Goal: Task Accomplishment & Management: Use online tool/utility

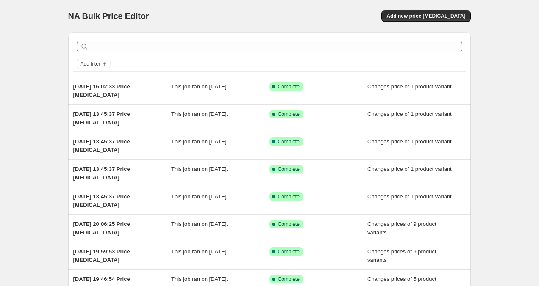
click at [426, 22] on div "NA Bulk Price Editor. This page is ready NA Bulk Price Editor Add new price cha…" at bounding box center [269, 16] width 402 height 32
click at [426, 17] on span "Add new price change job" at bounding box center [425, 16] width 79 height 7
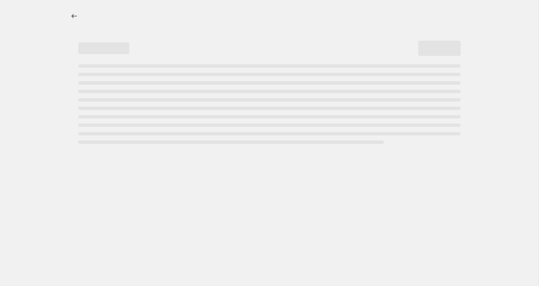
select select "percentage"
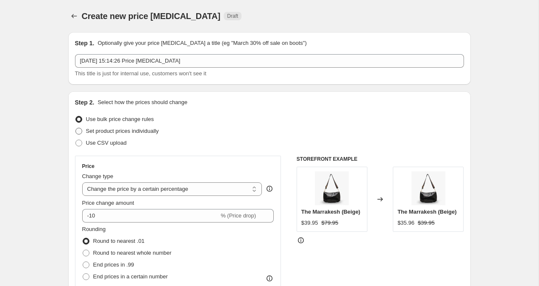
click at [81, 132] on span at bounding box center [78, 131] width 7 height 7
click at [76, 128] on input "Set product prices individually" at bounding box center [75, 128] width 0 height 0
radio input "true"
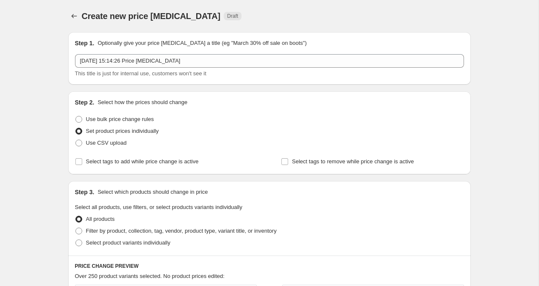
scroll to position [31, 0]
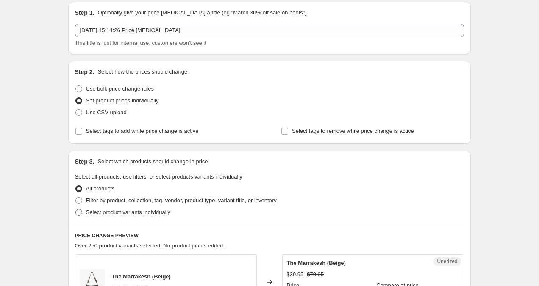
click at [79, 211] on span at bounding box center [78, 212] width 7 height 7
click at [76, 210] on input "Select product variants individually" at bounding box center [75, 209] width 0 height 0
radio input "true"
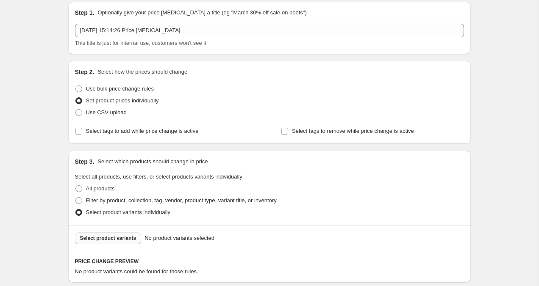
click at [118, 242] on button "Select product variants" at bounding box center [108, 239] width 67 height 12
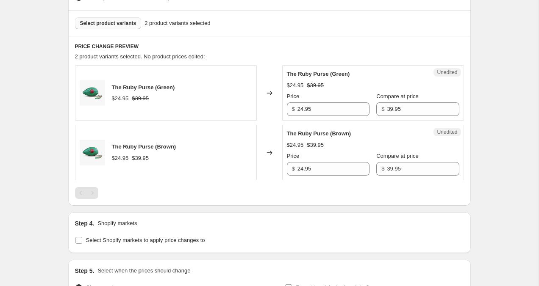
scroll to position [344, 0]
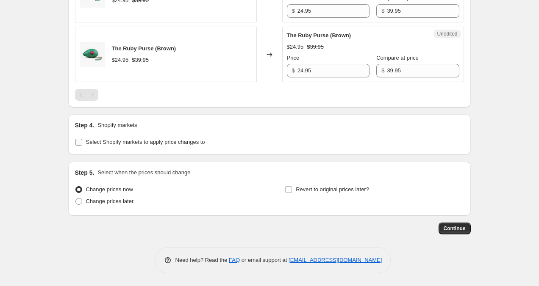
click at [79, 144] on input "Select Shopify markets to apply price changes to" at bounding box center [78, 142] width 7 height 7
checkbox input "true"
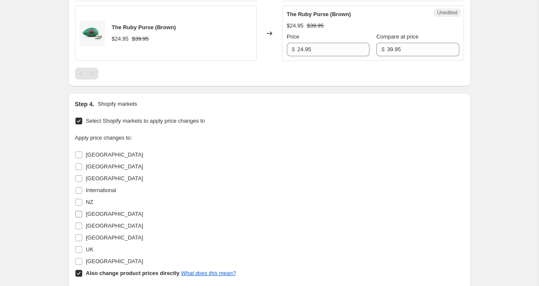
scroll to position [373, 0]
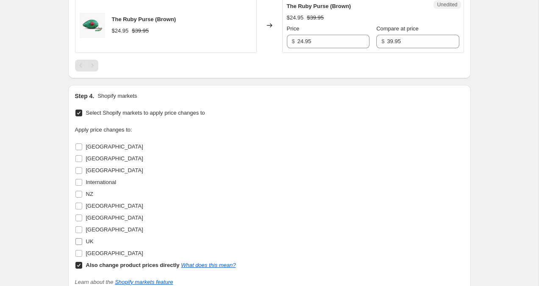
click at [80, 241] on input "UK" at bounding box center [78, 242] width 7 height 7
checkbox input "true"
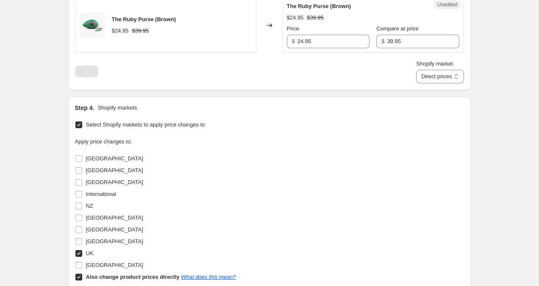
click at [80, 276] on input "Also change product prices directly What does this mean?" at bounding box center [78, 277] width 7 height 7
checkbox input "false"
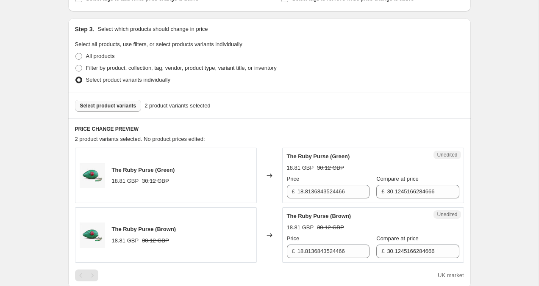
scroll to position [274, 0]
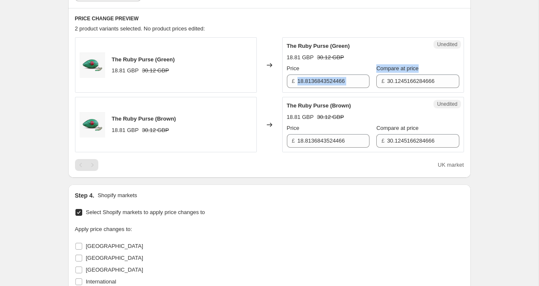
drag, startPoint x: 297, startPoint y: 83, endPoint x: 374, endPoint y: 83, distance: 77.1
click at [375, 83] on div "Price £ 18.8136843524466 Compare at price £ 30.1245166284666" at bounding box center [373, 76] width 172 height 24
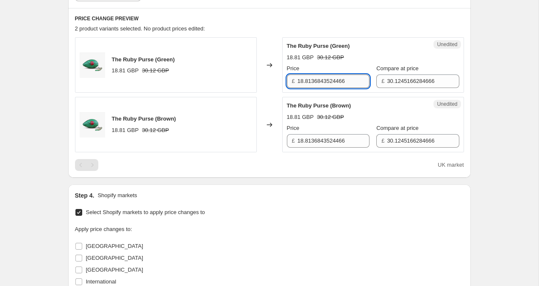
click at [353, 83] on input "18.8136843524466" at bounding box center [333, 82] width 72 height 14
drag, startPoint x: 353, startPoint y: 83, endPoint x: 302, endPoint y: 83, distance: 50.8
click at [302, 83] on input "18.8136843524466" at bounding box center [333, 82] width 72 height 14
type input "14.95"
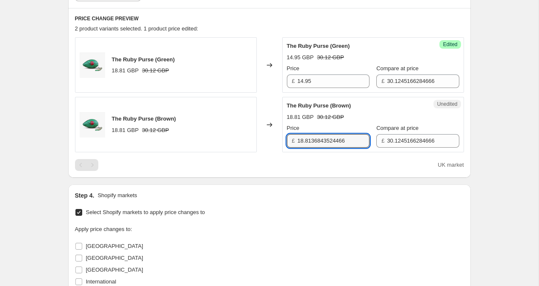
drag, startPoint x: 352, startPoint y: 141, endPoint x: 279, endPoint y: 140, distance: 73.7
click at [279, 140] on div "The Ruby Purse (Brown) 18.81 GBP 30.12 GBP Changed to Unedited The Ruby Purse (…" at bounding box center [269, 124] width 389 height 55
type input "14.95"
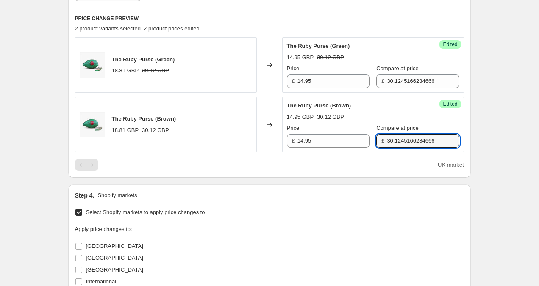
drag, startPoint x: 433, startPoint y: 141, endPoint x: 350, endPoint y: 129, distance: 83.5
click at [350, 129] on div "Price £ 14.95 Compare at price £ 30.1245166284666" at bounding box center [373, 136] width 172 height 24
type input "19.95"
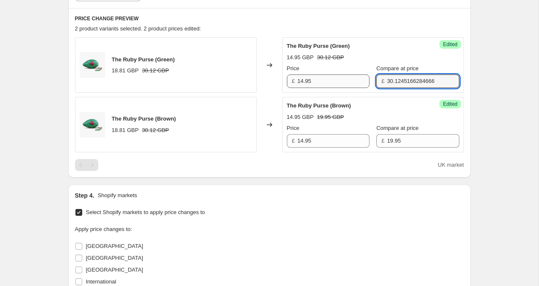
drag, startPoint x: 434, startPoint y: 80, endPoint x: 350, endPoint y: 80, distance: 84.3
click at [350, 80] on div "Price £ 14.95 Compare at price £ 30.1245166284666" at bounding box center [373, 76] width 172 height 24
type input "19.95"
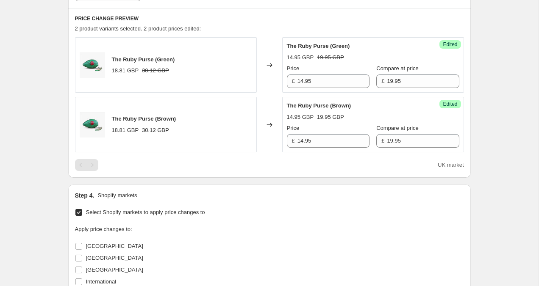
click at [510, 106] on div "Create new price change job. This page is ready Create new price change job Dra…" at bounding box center [269, 125] width 538 height 798
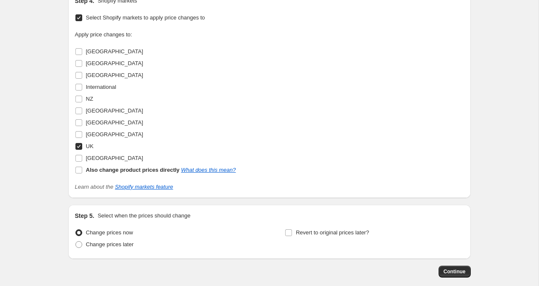
scroll to position [512, 0]
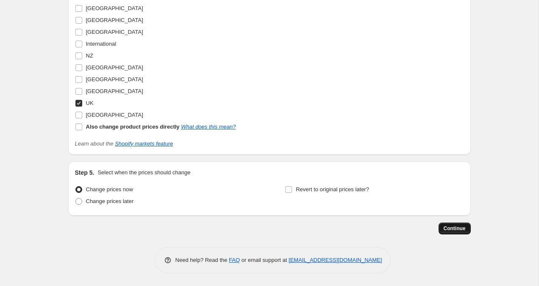
click at [458, 229] on span "Continue" at bounding box center [455, 228] width 22 height 7
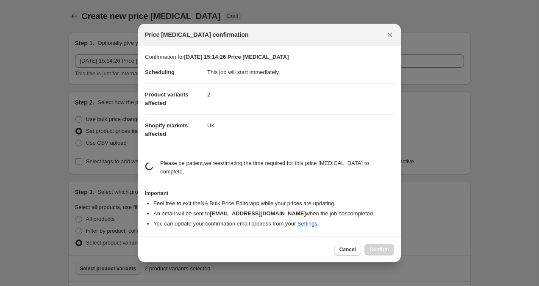
scroll to position [0, 0]
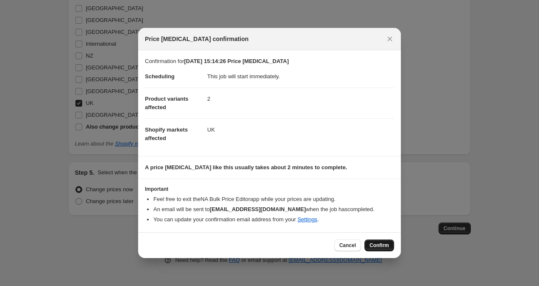
click at [373, 251] on button "Confirm" at bounding box center [379, 246] width 30 height 12
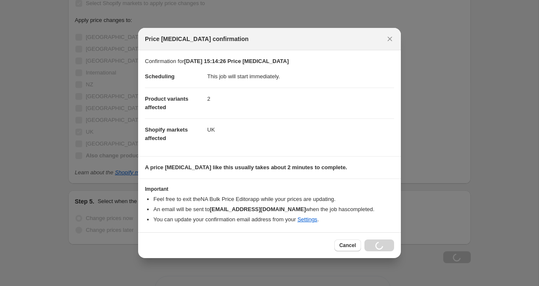
scroll to position [541, 0]
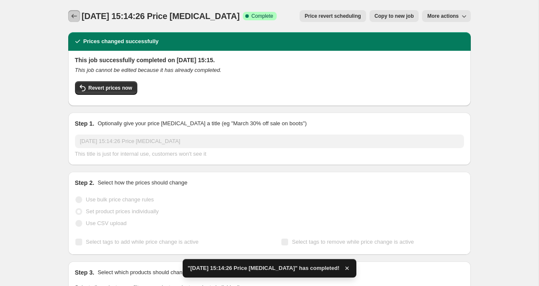
click at [72, 18] on icon "Price change jobs" at bounding box center [74, 16] width 8 height 8
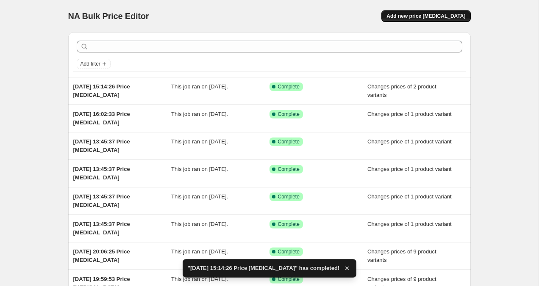
click at [417, 16] on span "Add new price change job" at bounding box center [425, 16] width 79 height 7
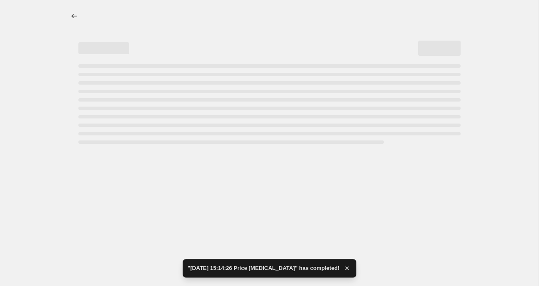
select select "percentage"
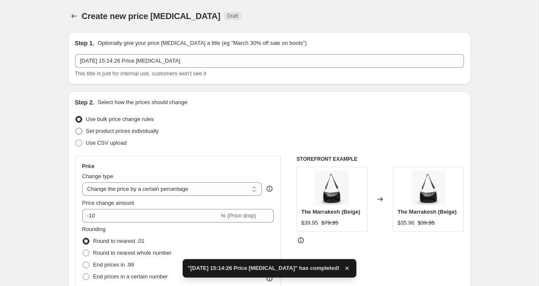
click at [83, 132] on label "Set product prices individually" at bounding box center [117, 131] width 84 height 12
click at [76, 128] on input "Set product prices individually" at bounding box center [75, 128] width 0 height 0
radio input "true"
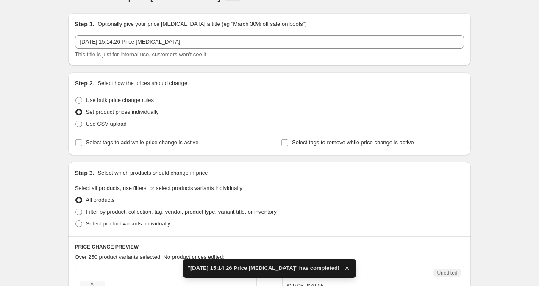
scroll to position [21, 0]
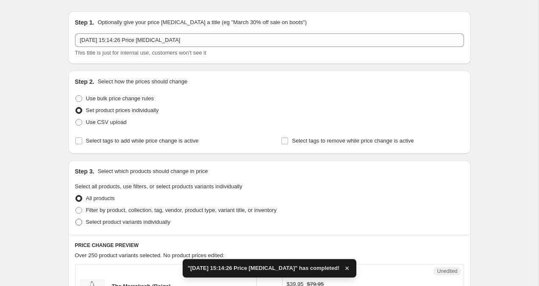
click at [76, 225] on span at bounding box center [78, 222] width 7 height 7
click at [76, 219] on input "Select product variants individually" at bounding box center [75, 219] width 0 height 0
radio input "true"
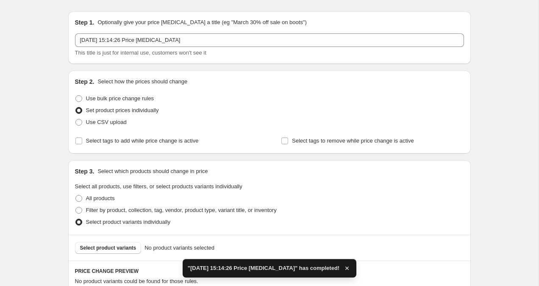
click at [90, 255] on div "Select product variants No product variants selected" at bounding box center [269, 248] width 402 height 26
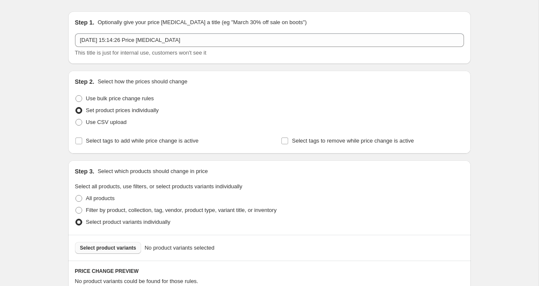
click at [90, 248] on span "Select product variants" at bounding box center [108, 248] width 56 height 7
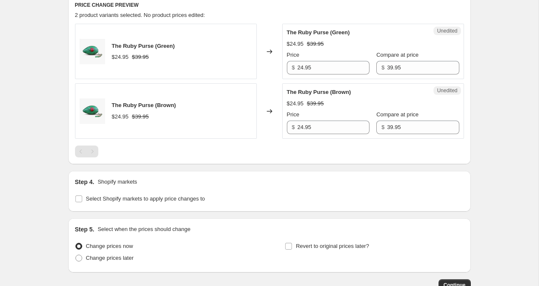
scroll to position [344, 0]
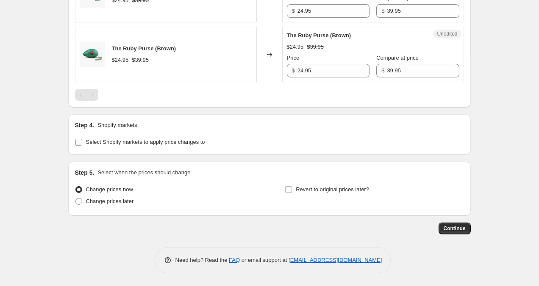
click at [78, 142] on input "Select Shopify markets to apply price changes to" at bounding box center [78, 142] width 7 height 7
checkbox input "true"
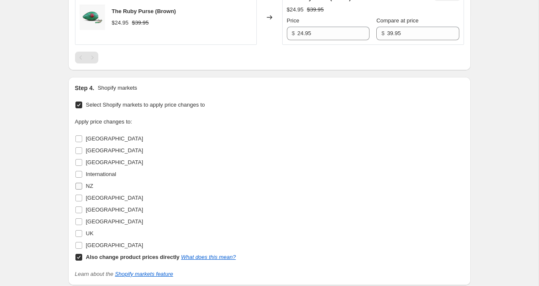
scroll to position [387, 0]
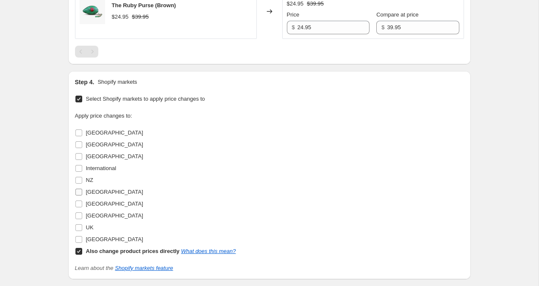
click at [79, 194] on input "Netherlands" at bounding box center [78, 192] width 7 height 7
checkbox input "true"
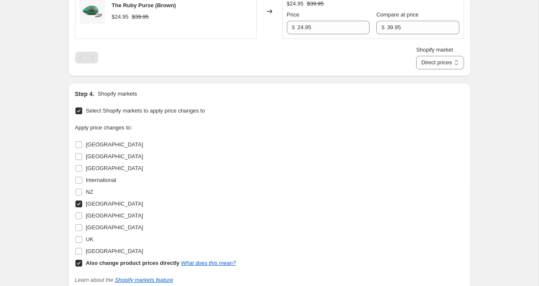
click at [79, 264] on input "Also change product prices directly What does this mean?" at bounding box center [78, 263] width 7 height 7
checkbox input "false"
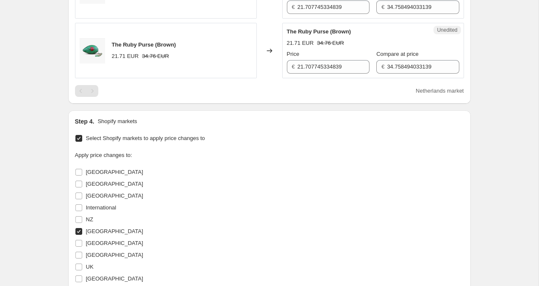
scroll to position [171, 0]
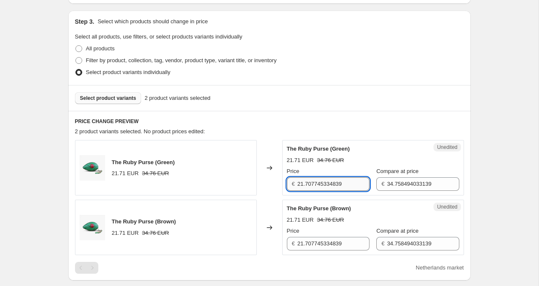
drag, startPoint x: 351, startPoint y: 186, endPoint x: 301, endPoint y: 183, distance: 49.7
click at [301, 183] on input "21.707745334839" at bounding box center [333, 185] width 72 height 14
type input "2"
type input "19.95"
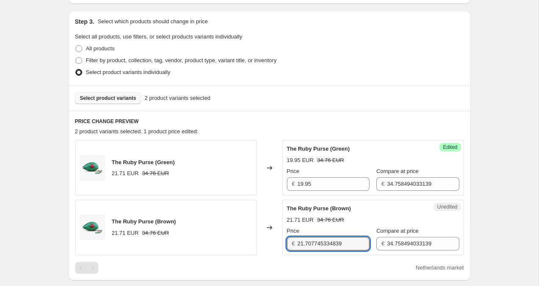
drag, startPoint x: 352, startPoint y: 245, endPoint x: 252, endPoint y: 241, distance: 100.1
click at [255, 241] on div "The Ruby Purse (Brown) 21.71 EUR 34.76 EUR Changed to Unedited The Ruby Purse (…" at bounding box center [269, 227] width 389 height 55
type input "19.95"
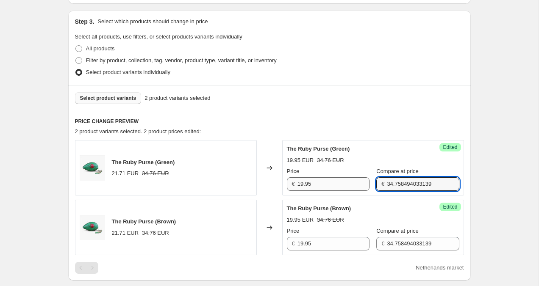
drag, startPoint x: 431, startPoint y: 182, endPoint x: 304, endPoint y: 180, distance: 126.7
click at [304, 180] on div "Price € 19.95 Compare at price € 34.758494033139" at bounding box center [373, 179] width 172 height 24
type input "29.95"
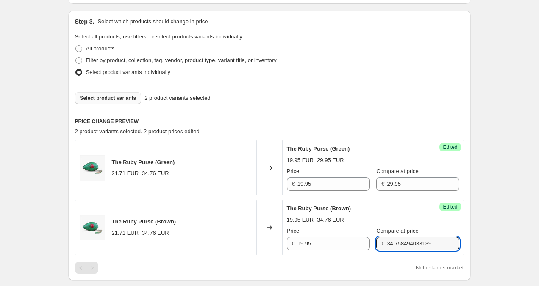
drag, startPoint x: 430, startPoint y: 242, endPoint x: 292, endPoint y: 219, distance: 140.1
click at [292, 219] on div "The Ruby Purse (Brown) 19.95 EUR 34.76 EUR Price € 19.95 Compare at price € 34.…" at bounding box center [373, 228] width 172 height 46
type input "29.95"
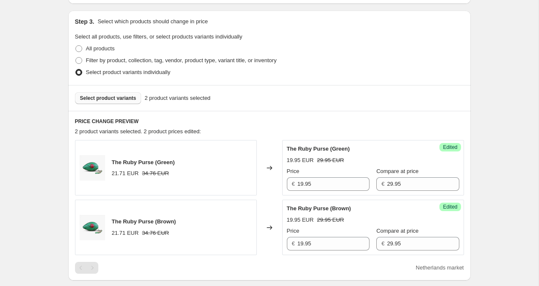
click at [484, 162] on div "Create new price change job. This page is ready Create new price change job Dra…" at bounding box center [269, 228] width 538 height 798
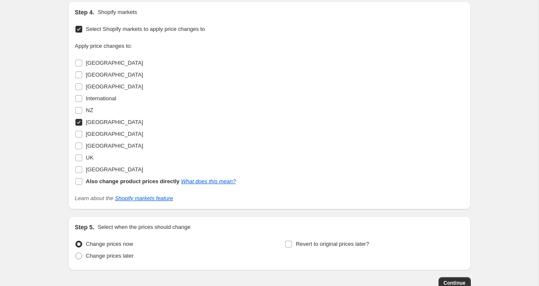
scroll to position [502, 0]
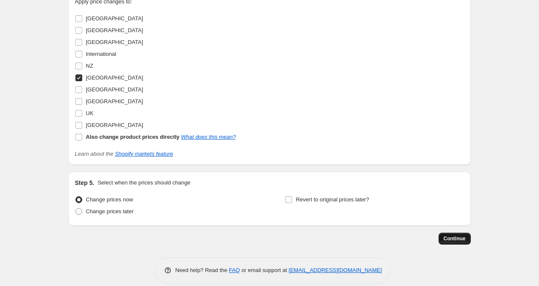
click at [466, 236] on button "Continue" at bounding box center [454, 239] width 32 height 12
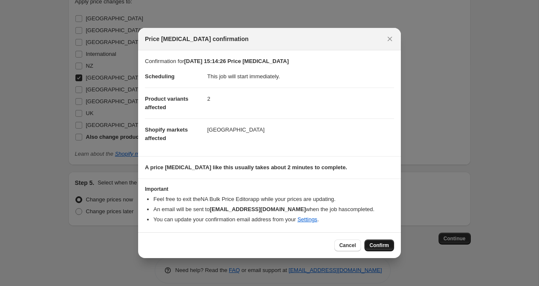
click at [387, 250] on button "Confirm" at bounding box center [379, 246] width 30 height 12
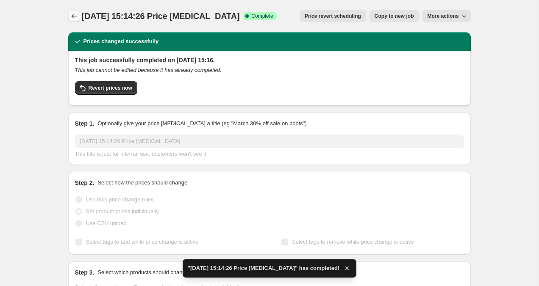
click at [72, 19] on icon "Price change jobs" at bounding box center [74, 16] width 8 height 8
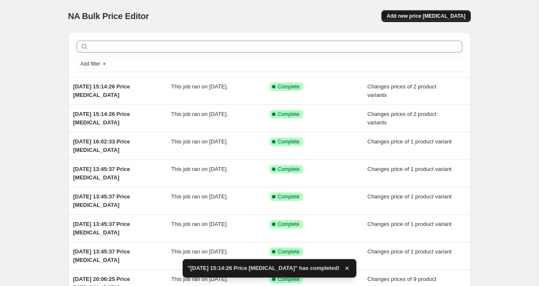
click at [448, 15] on span "Add new price change job" at bounding box center [425, 16] width 79 height 7
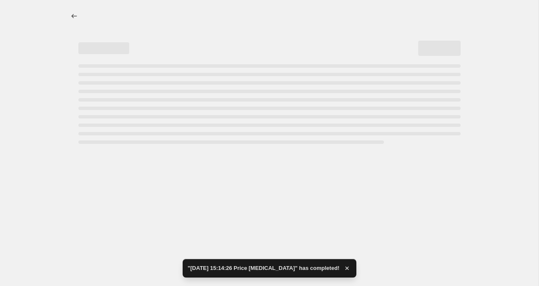
select select "percentage"
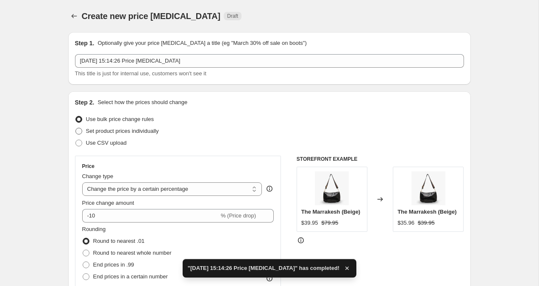
click at [77, 134] on span at bounding box center [78, 131] width 7 height 7
click at [76, 128] on input "Set product prices individually" at bounding box center [75, 128] width 0 height 0
radio input "true"
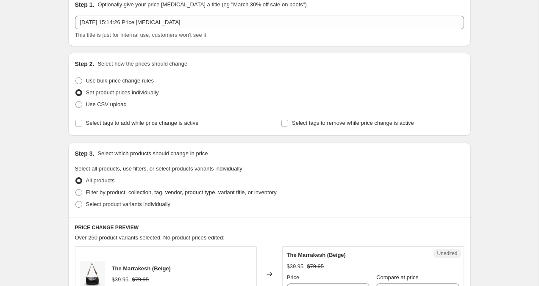
scroll to position [39, 0]
click at [77, 207] on span at bounding box center [78, 204] width 7 height 7
click at [76, 201] on input "Select product variants individually" at bounding box center [75, 201] width 0 height 0
radio input "true"
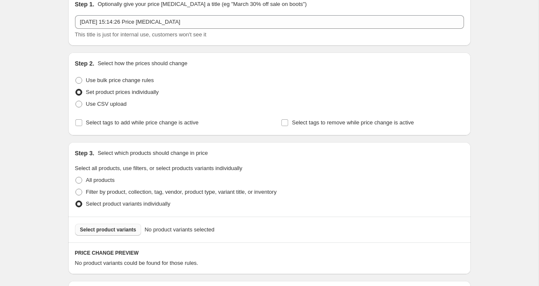
click at [117, 232] on span "Select product variants" at bounding box center [108, 230] width 56 height 7
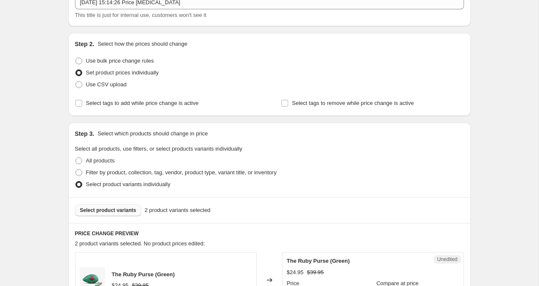
scroll to position [344, 0]
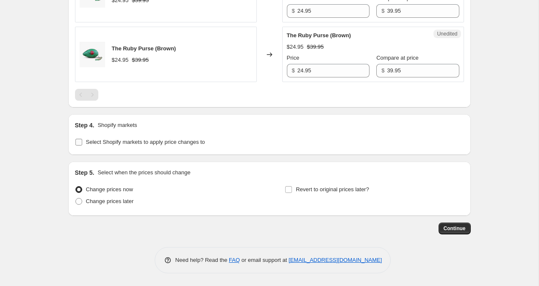
click at [76, 143] on input "Select Shopify markets to apply price changes to" at bounding box center [78, 142] width 7 height 7
checkbox input "true"
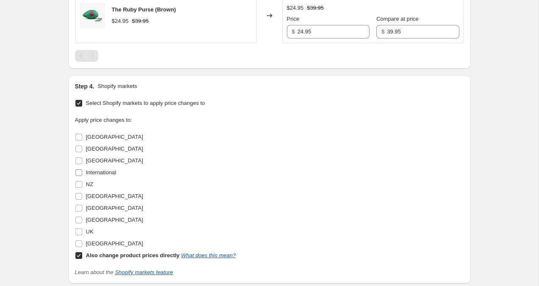
scroll to position [383, 0]
click at [79, 161] on input "Hong Kong" at bounding box center [78, 160] width 7 height 7
checkbox input "true"
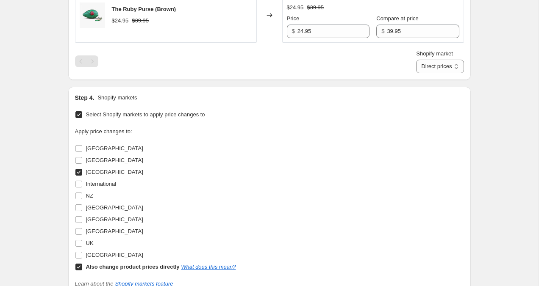
click at [79, 266] on input "Also change product prices directly What does this mean?" at bounding box center [78, 267] width 7 height 7
checkbox input "false"
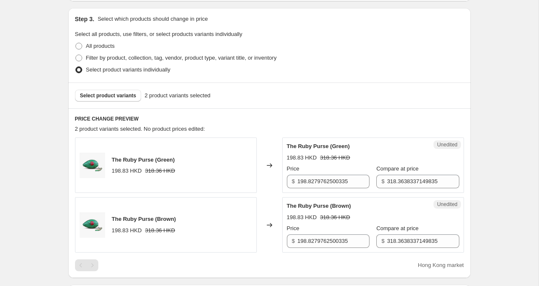
scroll to position [177, 0]
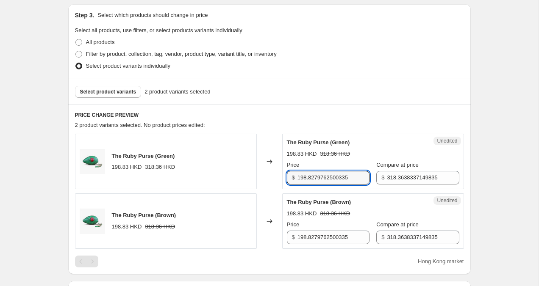
drag, startPoint x: 298, startPoint y: 178, endPoint x: 443, endPoint y: 178, distance: 144.5
click at [443, 178] on div "Unedited The Ruby Purse (Green) 198.83 HKD 318.36 HKD Price $ 198.8279762500335…" at bounding box center [373, 161] width 182 height 55
type input "199.95"
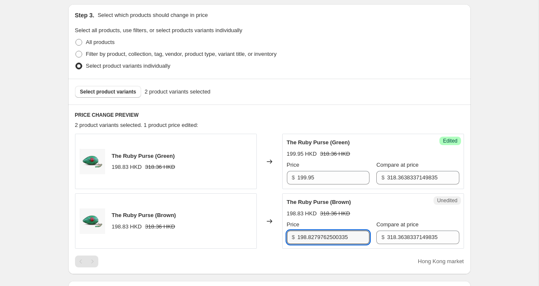
drag, startPoint x: 297, startPoint y: 238, endPoint x: 417, endPoint y: 251, distance: 120.1
click at [416, 251] on div "The Ruby Purse (Green) 198.83 HKD 318.36 HKD Changed to Success Edited The Ruby…" at bounding box center [269, 201] width 389 height 134
type input "199.95"
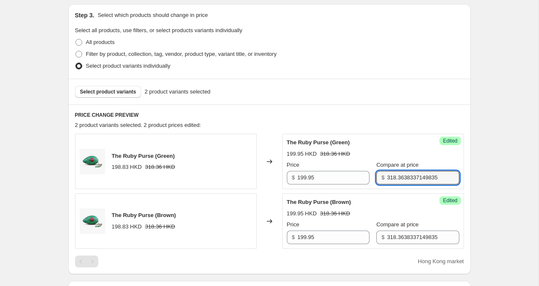
drag, startPoint x: 379, startPoint y: 177, endPoint x: 521, endPoint y: 180, distance: 142.4
click at [521, 180] on div "Create new price change job. This page is ready Create new price change job Dra…" at bounding box center [269, 222] width 538 height 798
type input "299.95"
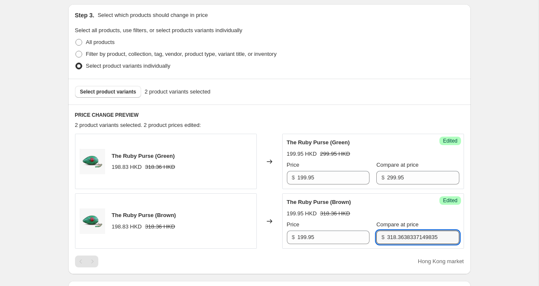
drag, startPoint x: 380, startPoint y: 238, endPoint x: 459, endPoint y: 246, distance: 78.7
click at [459, 246] on div "Success Edited The Ruby Purse (Brown) 199.95 HKD 318.36 HKD Price $ 199.95 Comp…" at bounding box center [373, 221] width 182 height 55
type input "3"
type input "299.95"
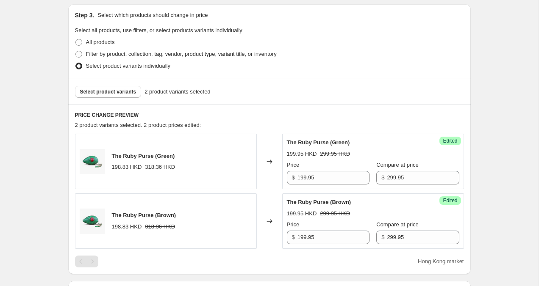
click at [508, 208] on div "Create new price change job. This page is ready Create new price change job Dra…" at bounding box center [269, 222] width 538 height 798
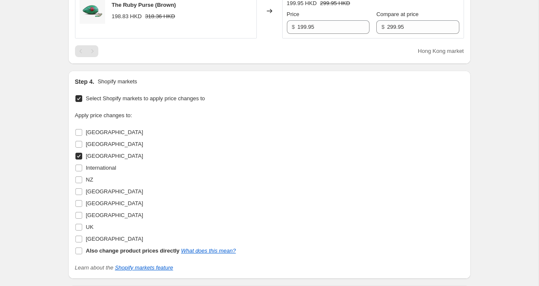
scroll to position [512, 0]
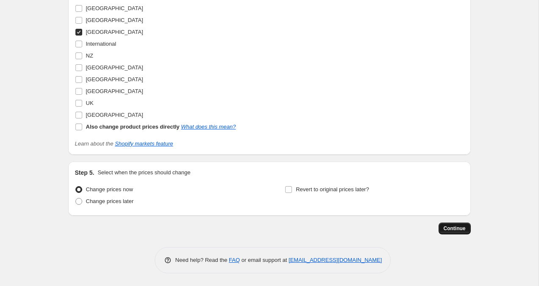
click at [445, 229] on span "Continue" at bounding box center [455, 228] width 22 height 7
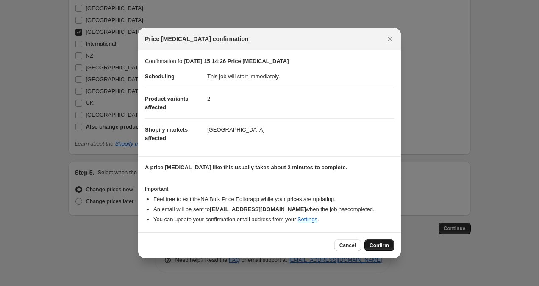
click at [378, 247] on span "Confirm" at bounding box center [378, 245] width 19 height 7
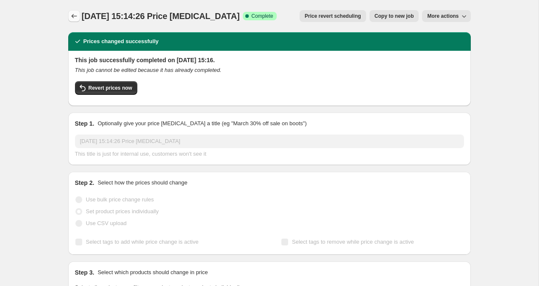
click at [71, 16] on icon "Price change jobs" at bounding box center [74, 16] width 6 height 4
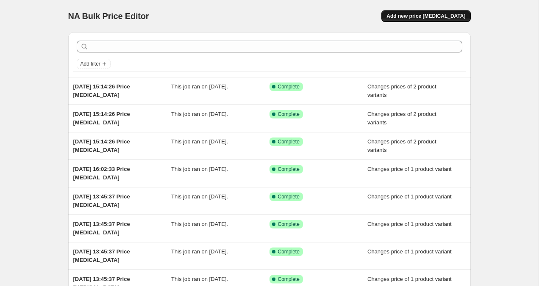
click at [438, 18] on span "Add new price change job" at bounding box center [425, 16] width 79 height 7
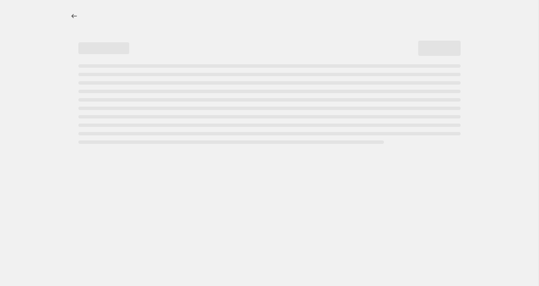
select select "percentage"
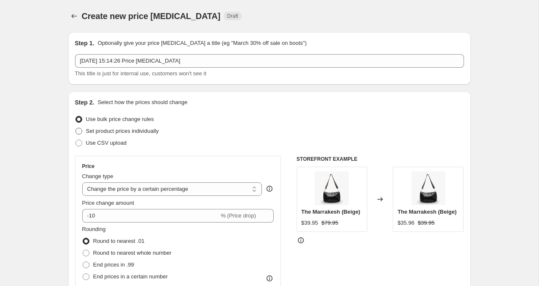
click at [80, 130] on span at bounding box center [78, 131] width 7 height 7
click at [76, 128] on input "Set product prices individually" at bounding box center [75, 128] width 0 height 0
radio input "true"
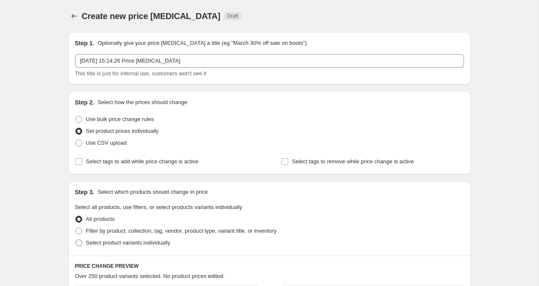
click at [79, 246] on span at bounding box center [78, 243] width 7 height 7
click at [76, 240] on input "Select product variants individually" at bounding box center [75, 240] width 0 height 0
radio input "true"
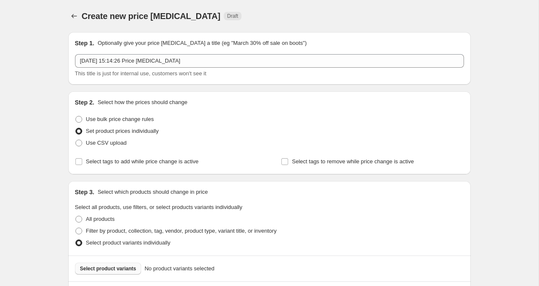
click at [114, 269] on span "Select product variants" at bounding box center [108, 269] width 56 height 7
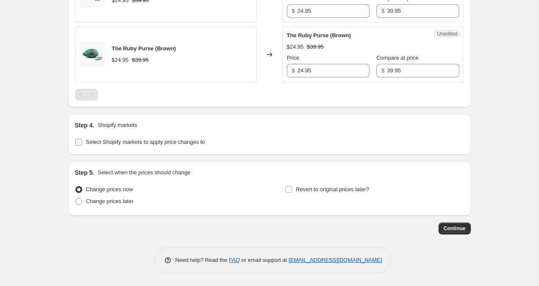
click at [75, 145] on input "Select Shopify markets to apply price changes to" at bounding box center [78, 142] width 7 height 7
checkbox input "true"
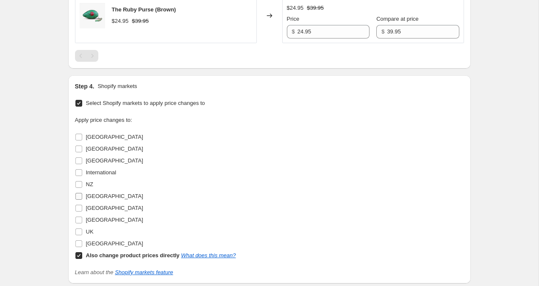
scroll to position [395, 0]
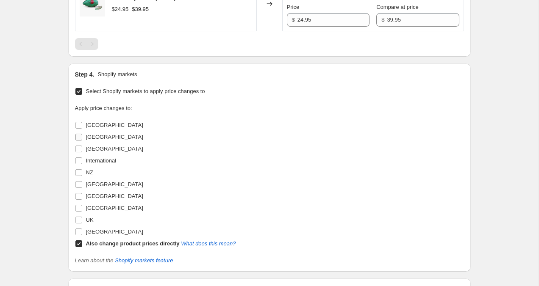
click at [78, 141] on span at bounding box center [79, 137] width 8 height 8
click at [78, 141] on input "Canada" at bounding box center [78, 137] width 7 height 7
checkbox input "true"
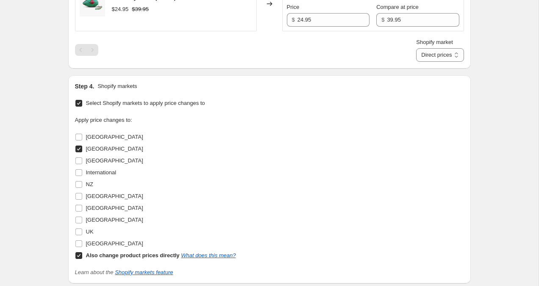
click at [78, 256] on input "Also change product prices directly What does this mean?" at bounding box center [78, 255] width 7 height 7
checkbox input "false"
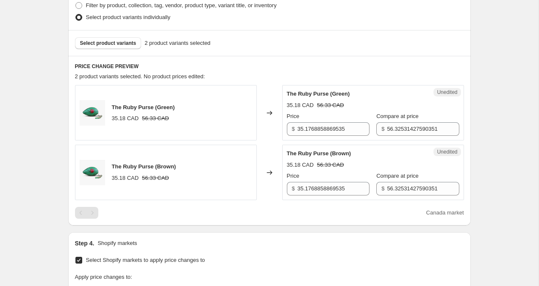
scroll to position [296, 0]
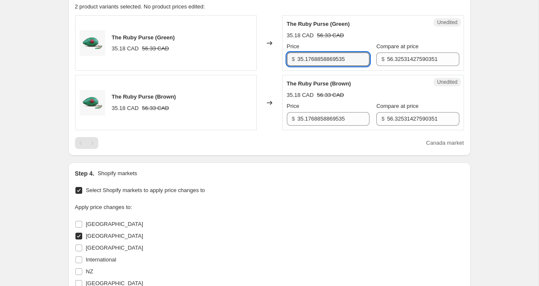
drag, startPoint x: 299, startPoint y: 57, endPoint x: 383, endPoint y: 78, distance: 87.3
click at [383, 78] on div "The Ruby Purse (Green) 35.18 CAD 56.33 CAD Changed to Unedited The Ruby Purse (…" at bounding box center [269, 72] width 389 height 115
type input "29.95"
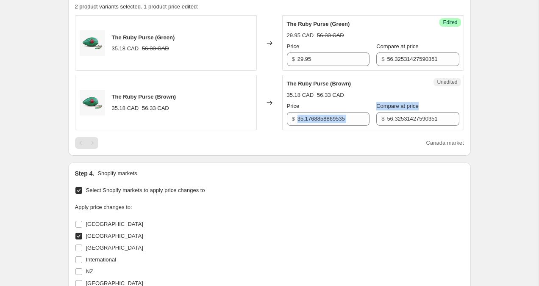
drag, startPoint x: 297, startPoint y: 117, endPoint x: 377, endPoint y: 122, distance: 80.2
click at [377, 122] on div "Price $ 35.1768858869535 Compare at price $ 56.32531427590351" at bounding box center [373, 114] width 172 height 24
click at [351, 119] on input "35.1768858869535" at bounding box center [333, 119] width 72 height 14
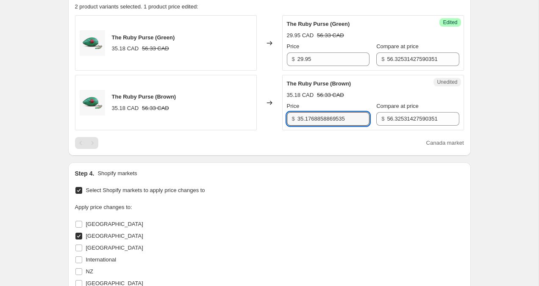
drag, startPoint x: 351, startPoint y: 119, endPoint x: 254, endPoint y: 114, distance: 97.1
click at [254, 114] on div "The Ruby Purse (Brown) 35.18 CAD 56.33 CAD Changed to Unedited The Ruby Purse (…" at bounding box center [269, 102] width 389 height 55
type input "29.95"
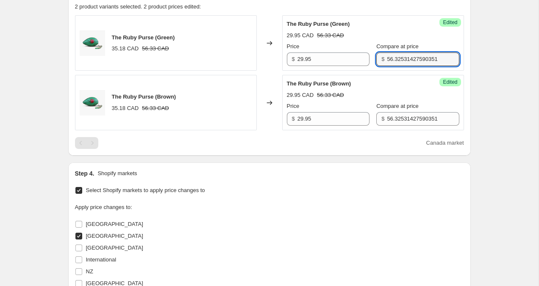
drag, startPoint x: 379, startPoint y: 59, endPoint x: 457, endPoint y: 61, distance: 77.5
click at [457, 61] on div "Success Edited The Ruby Purse (Green) 29.95 CAD 56.33 CAD Price $ 29.95 Compare…" at bounding box center [373, 42] width 182 height 55
type input "49.95"
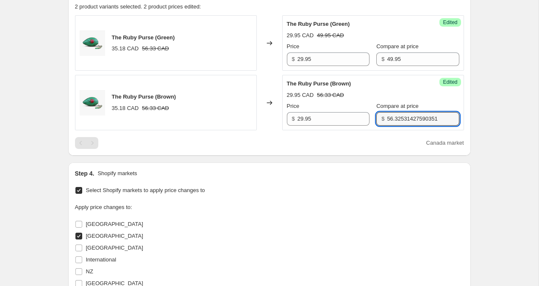
drag, startPoint x: 380, startPoint y: 118, endPoint x: 497, endPoint y: 125, distance: 117.1
click at [497, 125] on div "Create new price change job. This page is ready Create new price change job Dra…" at bounding box center [269, 103] width 538 height 798
type input "49.95"
click at [484, 142] on div "Create new price change job. This page is ready Create new price change job Dra…" at bounding box center [269, 103] width 538 height 798
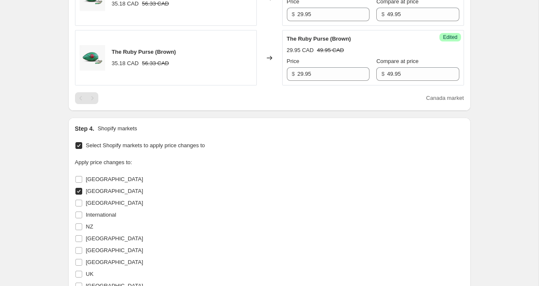
scroll to position [512, 0]
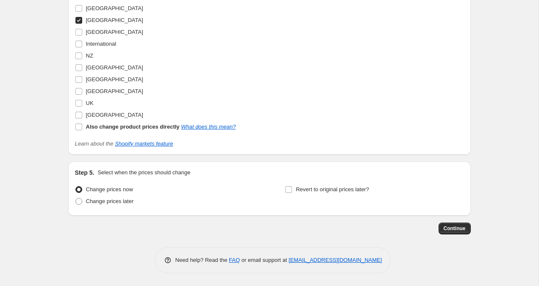
click at [452, 232] on span "Continue" at bounding box center [455, 228] width 22 height 7
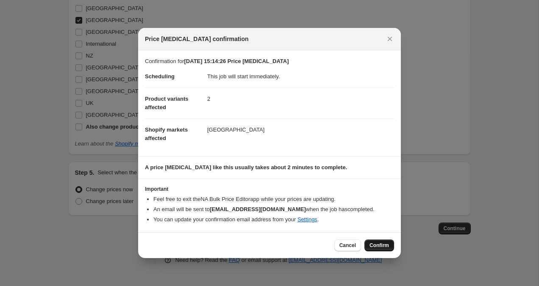
click at [382, 248] on span "Confirm" at bounding box center [378, 245] width 19 height 7
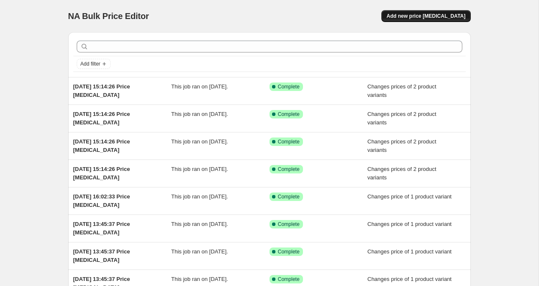
click at [438, 18] on span "Add new price change job" at bounding box center [425, 16] width 79 height 7
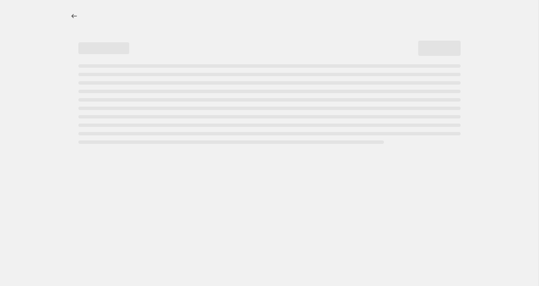
select select "percentage"
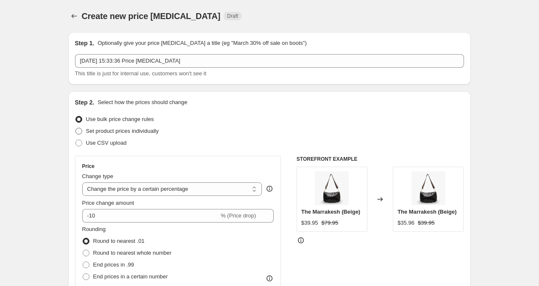
click at [78, 128] on span at bounding box center [78, 131] width 7 height 7
click at [76, 128] on input "Set product prices individually" at bounding box center [75, 128] width 0 height 0
radio input "true"
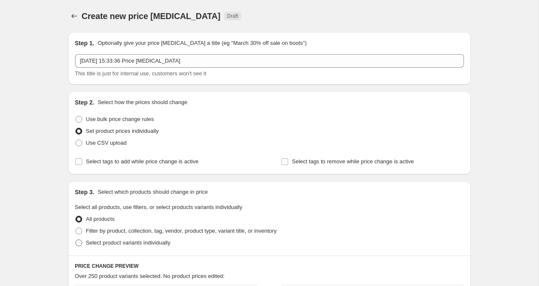
click at [80, 243] on span at bounding box center [78, 243] width 7 height 7
click at [76, 240] on input "Select product variants individually" at bounding box center [75, 240] width 0 height 0
radio input "true"
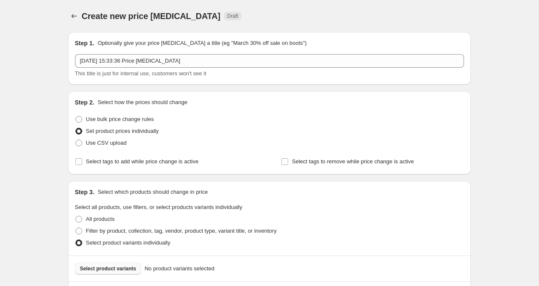
click at [92, 266] on span "Select product variants" at bounding box center [108, 269] width 56 height 7
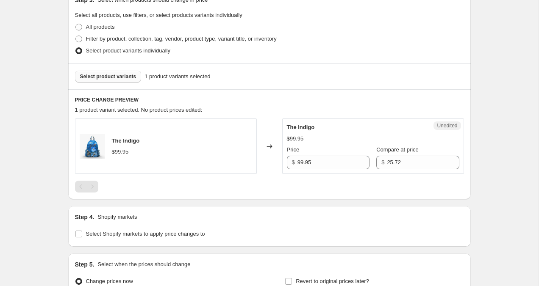
scroll to position [284, 0]
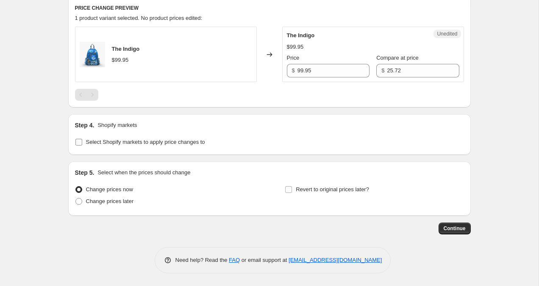
click at [76, 139] on input "Select Shopify markets to apply price changes to" at bounding box center [78, 142] width 7 height 7
checkbox input "true"
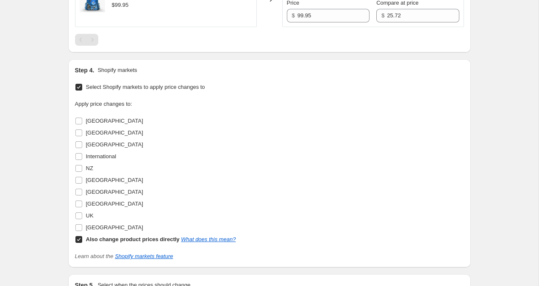
scroll to position [338, 0]
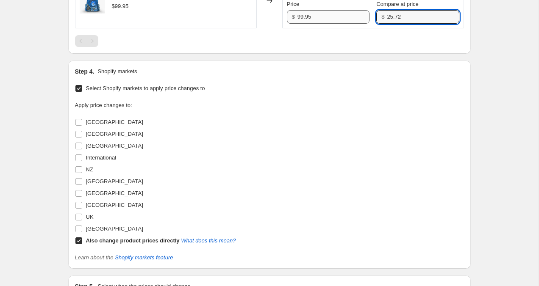
drag, startPoint x: 408, startPoint y: 16, endPoint x: 321, endPoint y: 11, distance: 87.4
click at [321, 11] on div "Price $ 99.95 Compare at price $ 25.72" at bounding box center [373, 12] width 172 height 24
click at [397, 14] on input "99.9" at bounding box center [423, 17] width 72 height 14
type input "99.9"
click at [495, 41] on div "Create new price change job. This page is ready Create new price change job Dra…" at bounding box center [269, 31] width 538 height 738
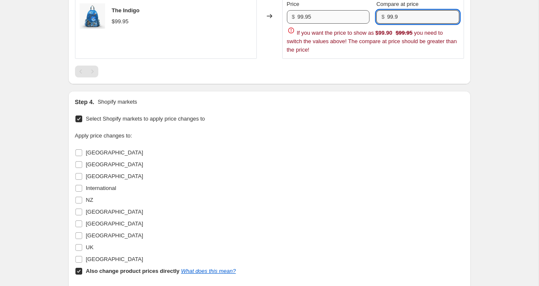
drag, startPoint x: 415, startPoint y: 13, endPoint x: 324, endPoint y: 15, distance: 91.5
click at [325, 15] on div "Price $ 99.95 Compare at price $ 99.9" at bounding box center [373, 12] width 172 height 24
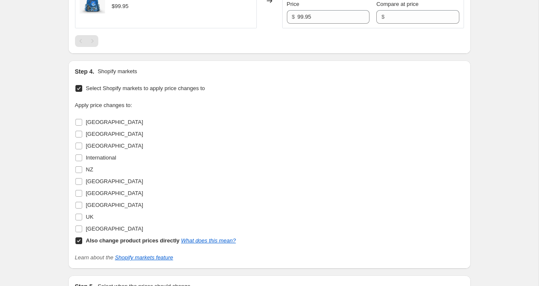
click at [535, 100] on div "Create new price change job. This page is ready Create new price change job Dra…" at bounding box center [269, 31] width 538 height 738
click at [76, 220] on input "UK" at bounding box center [78, 217] width 7 height 7
checkbox input "true"
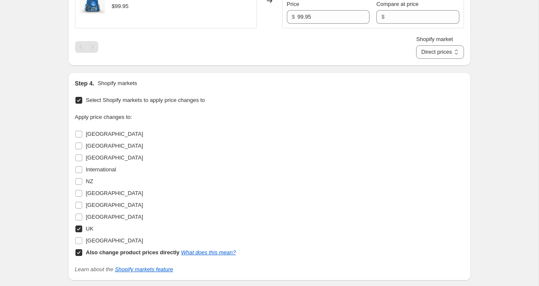
click at [75, 252] on input "Also change product prices directly What does this mean?" at bounding box center [78, 253] width 7 height 7
checkbox input "false"
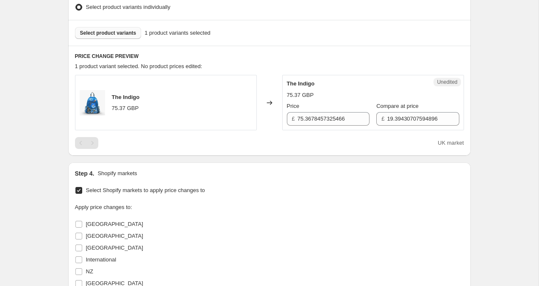
scroll to position [233, 0]
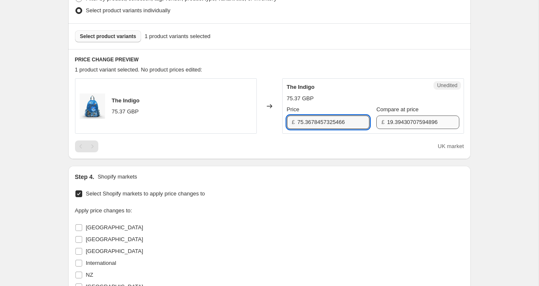
drag, startPoint x: 298, startPoint y: 124, endPoint x: 416, endPoint y: 125, distance: 118.2
click at [416, 125] on div "Price £ 75.3678457325466 Compare at price £ 19.39430707594896" at bounding box center [373, 117] width 172 height 24
type input "49.95"
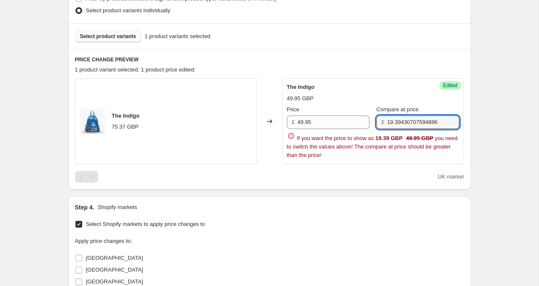
drag, startPoint x: 379, startPoint y: 122, endPoint x: 497, endPoint y: 122, distance: 118.2
click at [497, 122] on div "Create new price change job. This page is ready Create new price change job Dra…" at bounding box center [269, 151] width 538 height 769
type input "49.95"
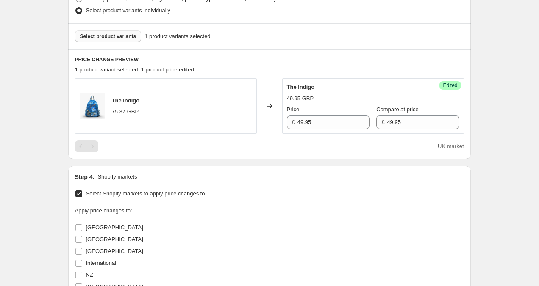
click at [483, 100] on div "Create new price change job. This page is ready Create new price change job Dra…" at bounding box center [269, 136] width 538 height 738
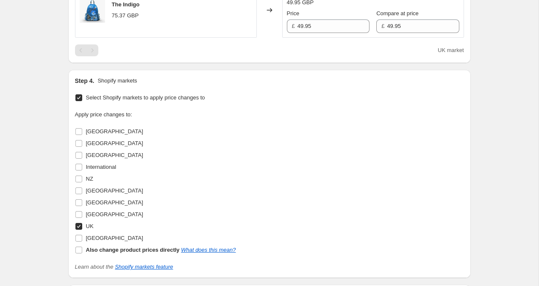
scroll to position [452, 0]
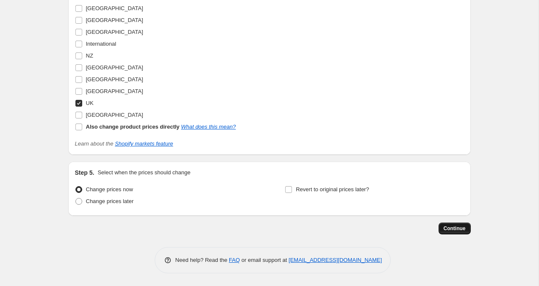
click at [454, 232] on span "Continue" at bounding box center [455, 228] width 22 height 7
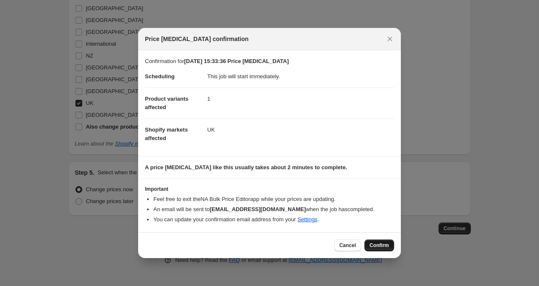
click at [378, 250] on button "Confirm" at bounding box center [379, 246] width 30 height 12
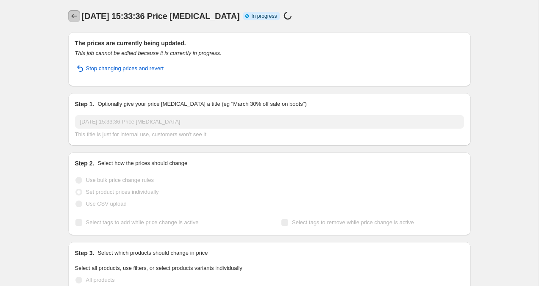
click at [71, 16] on icon "Price change jobs" at bounding box center [74, 16] width 8 height 8
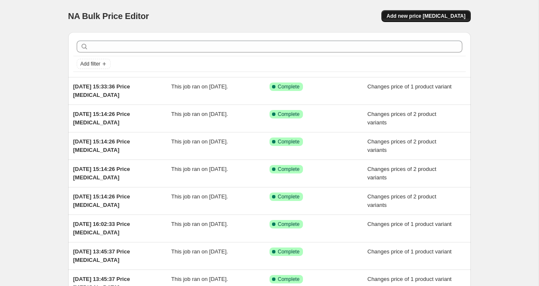
click at [421, 14] on span "Add new price change job" at bounding box center [425, 16] width 79 height 7
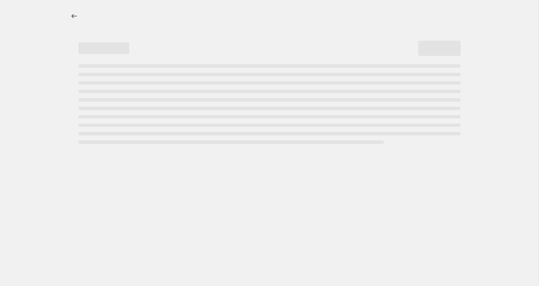
select select "percentage"
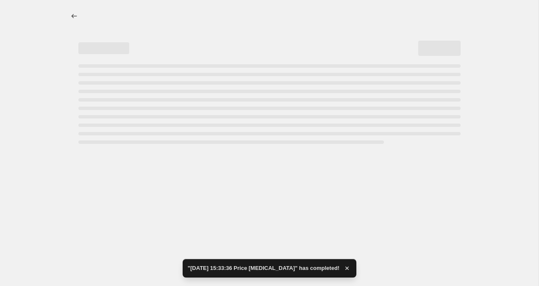
click at [81, 134] on div "Page loading" at bounding box center [269, 133] width 382 height 3
select select "percentage"
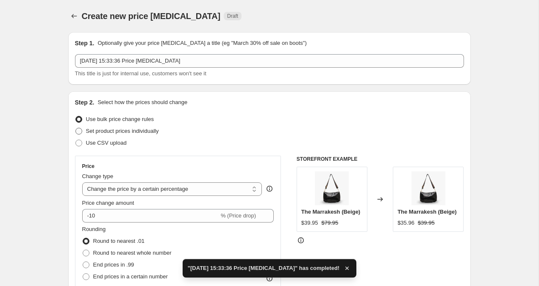
click at [80, 131] on span at bounding box center [78, 131] width 7 height 7
click at [76, 128] on input "Set product prices individually" at bounding box center [75, 128] width 0 height 0
radio input "true"
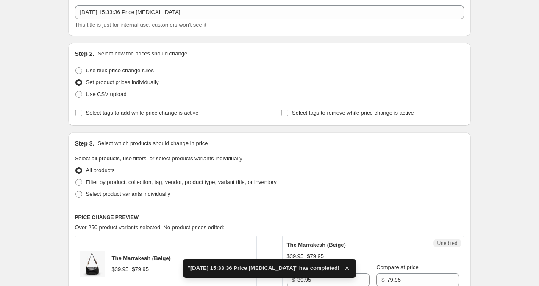
scroll to position [50, 0]
click at [77, 195] on span at bounding box center [78, 193] width 7 height 7
click at [76, 191] on input "Select product variants individually" at bounding box center [75, 190] width 0 height 0
radio input "true"
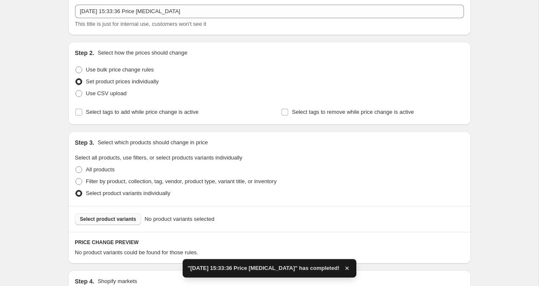
click at [114, 220] on span "Select product variants" at bounding box center [108, 219] width 56 height 7
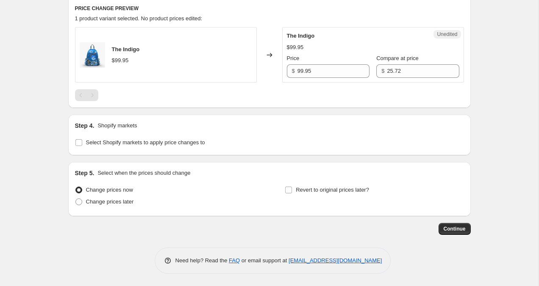
scroll to position [284, 0]
click at [79, 144] on input "Select Shopify markets to apply price changes to" at bounding box center [78, 142] width 7 height 7
checkbox input "true"
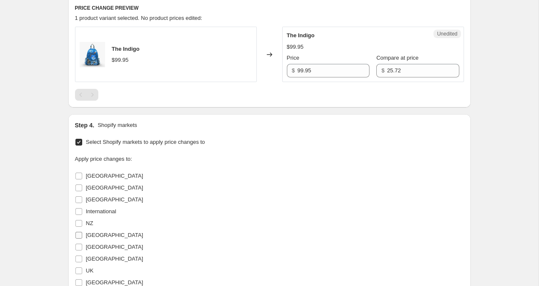
click at [81, 235] on input "Netherlands" at bounding box center [78, 235] width 7 height 7
checkbox input "true"
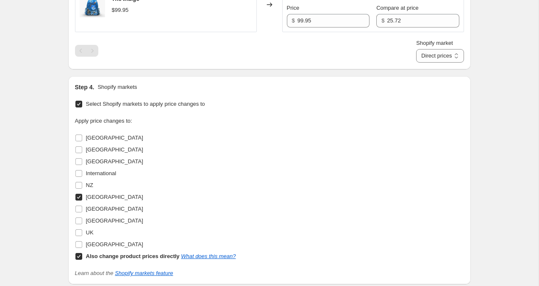
scroll to position [335, 0]
click at [78, 255] on input "Also change product prices directly What does this mean?" at bounding box center [78, 256] width 7 height 7
checkbox input "false"
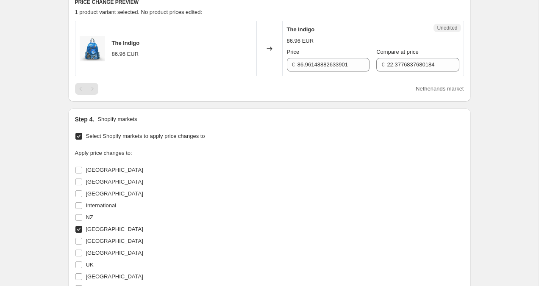
scroll to position [265, 0]
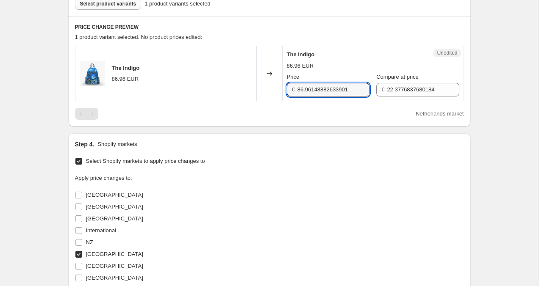
drag, startPoint x: 298, startPoint y: 91, endPoint x: 435, endPoint y: 100, distance: 136.7
click at [435, 100] on div "Unedited The Indigo 86.96 EUR Price € 86.96148882633901 Compare at price € 22.3…" at bounding box center [373, 73] width 182 height 55
type input "59.95"
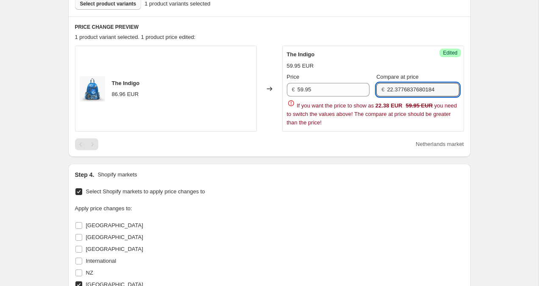
drag, startPoint x: 379, startPoint y: 91, endPoint x: 491, endPoint y: 100, distance: 112.2
click at [491, 100] on div "Create new price change job. This page is ready Create new price change job Dra…" at bounding box center [269, 119] width 538 height 769
type input "59.95"
click at [500, 78] on div "Create new price change job. This page is ready Create new price change job Dra…" at bounding box center [269, 119] width 538 height 769
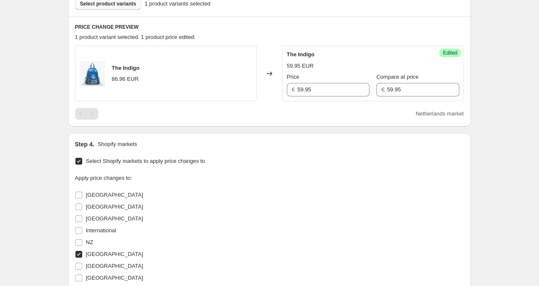
scroll to position [452, 0]
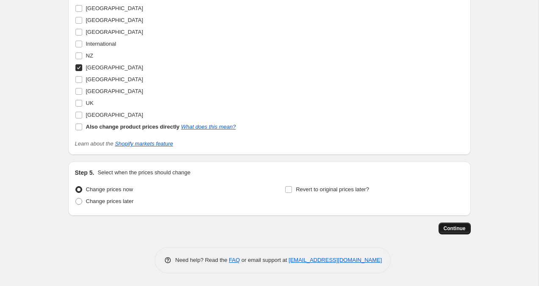
click at [445, 230] on span "Continue" at bounding box center [455, 228] width 22 height 7
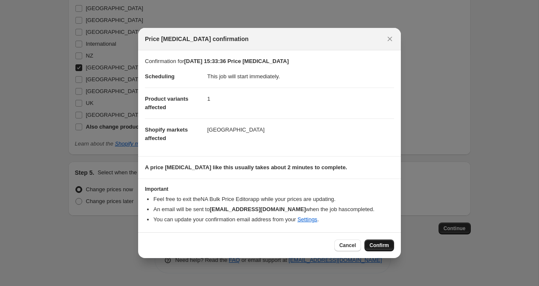
click at [385, 247] on span "Confirm" at bounding box center [378, 245] width 19 height 7
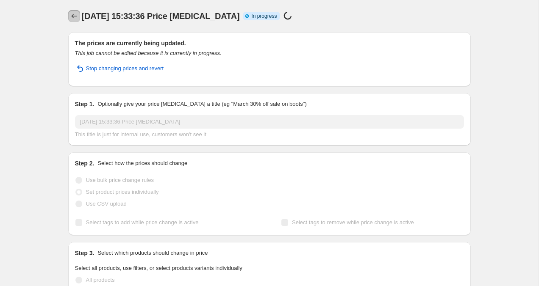
click at [72, 18] on icon "Price change jobs" at bounding box center [74, 16] width 8 height 8
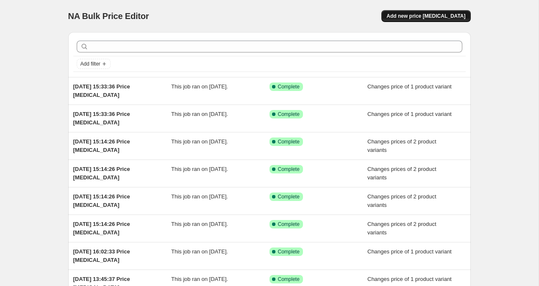
click at [436, 14] on span "Add new price change job" at bounding box center [425, 16] width 79 height 7
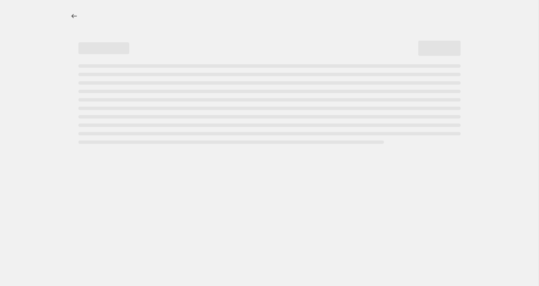
select select "percentage"
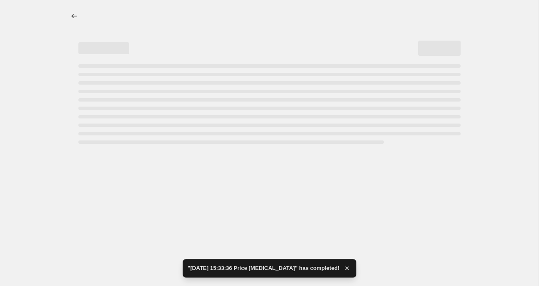
select select "percentage"
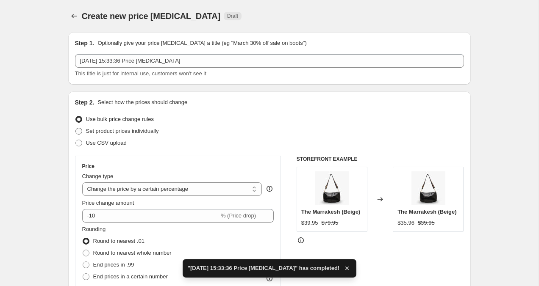
click at [80, 135] on span at bounding box center [79, 132] width 8 height 8
click at [76, 128] on input "Set product prices individually" at bounding box center [75, 128] width 0 height 0
radio input "true"
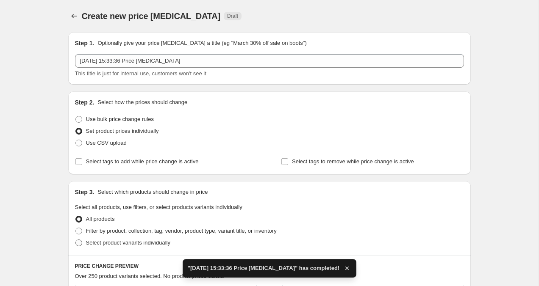
click at [78, 245] on span at bounding box center [78, 243] width 7 height 7
click at [76, 240] on input "Select product variants individually" at bounding box center [75, 240] width 0 height 0
radio input "true"
click at [119, 271] on span "Select product variants" at bounding box center [108, 269] width 56 height 7
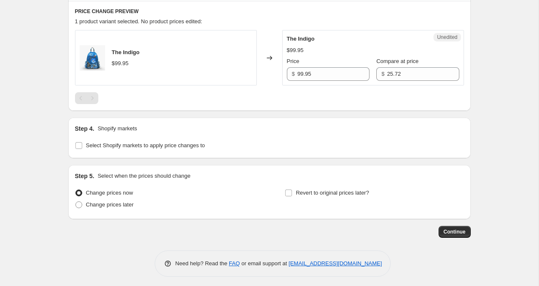
scroll to position [284, 0]
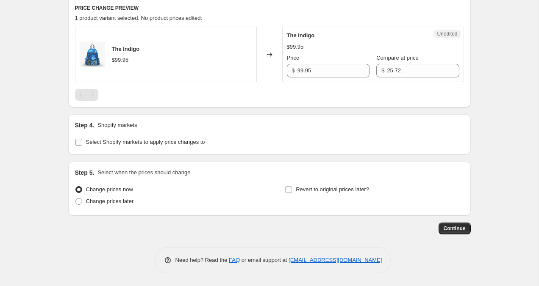
click at [81, 144] on input "Select Shopify markets to apply price changes to" at bounding box center [78, 142] width 7 height 7
checkbox input "true"
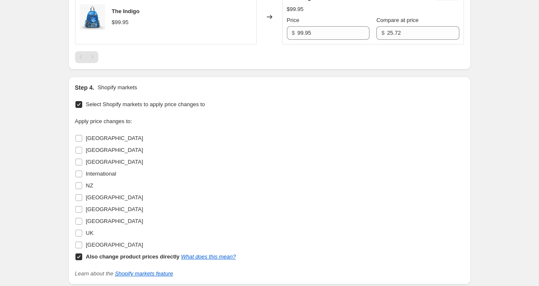
scroll to position [323, 0]
click at [80, 258] on input "Also change product prices directly What does this mean?" at bounding box center [78, 256] width 7 height 7
checkbox input "false"
click at [81, 150] on input "Canada" at bounding box center [78, 149] width 7 height 7
checkbox input "true"
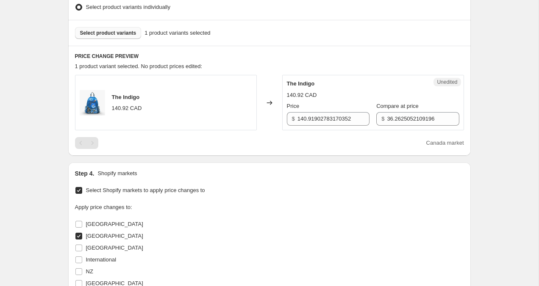
scroll to position [236, 0]
drag, startPoint x: 298, startPoint y: 120, endPoint x: 453, endPoint y: 129, distance: 155.3
click at [453, 129] on div "Unedited The Indigo 140.92 CAD Price $ 140.91902783170352 Compare at price $ 36…" at bounding box center [373, 102] width 182 height 55
type input "99.95"
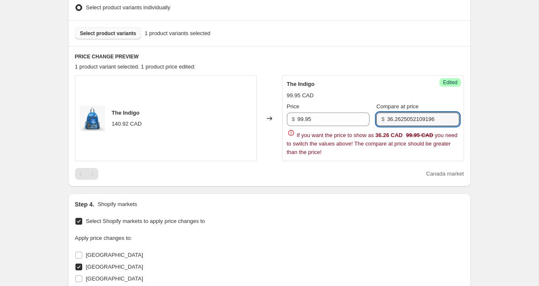
drag, startPoint x: 379, startPoint y: 121, endPoint x: 517, endPoint y: 135, distance: 138.9
click at [518, 135] on div "Create new price change job. This page is ready Create new price change job Dra…" at bounding box center [269, 148] width 538 height 769
type input "99.95"
click at [530, 133] on div "Create new price change job. This page is ready Create new price change job Dra…" at bounding box center [269, 148] width 538 height 769
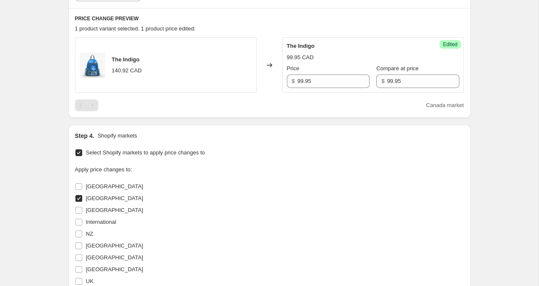
scroll to position [452, 0]
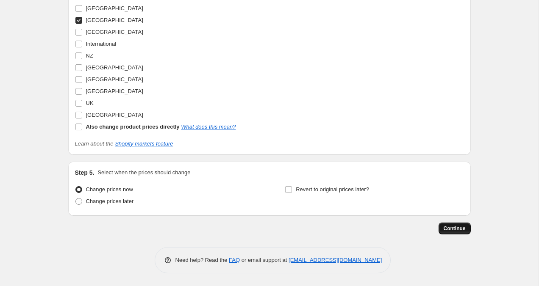
click at [464, 224] on button "Continue" at bounding box center [454, 229] width 32 height 12
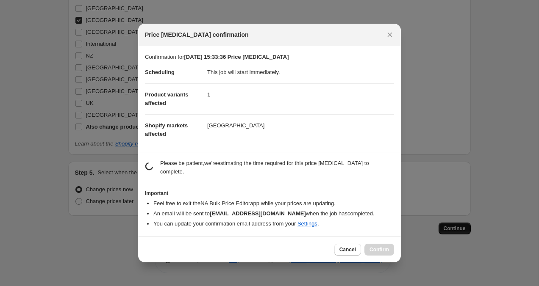
scroll to position [0, 0]
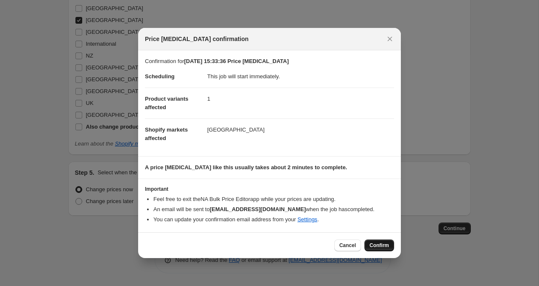
click at [374, 250] on button "Confirm" at bounding box center [379, 246] width 30 height 12
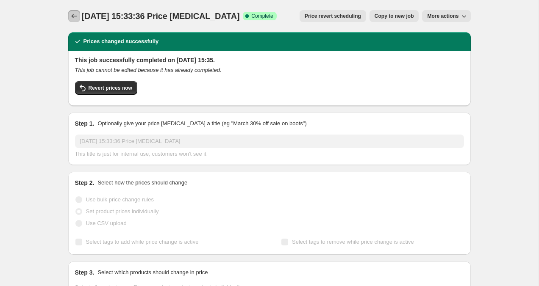
click at [72, 17] on icon "Price change jobs" at bounding box center [74, 16] width 8 height 8
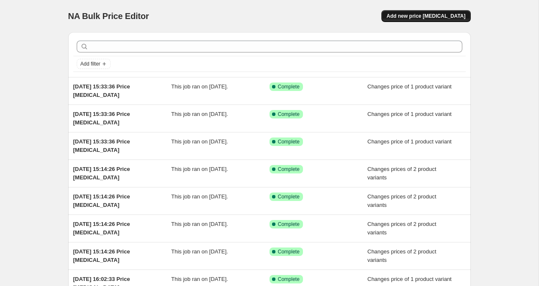
click at [412, 19] on span "Add new price change job" at bounding box center [425, 16] width 79 height 7
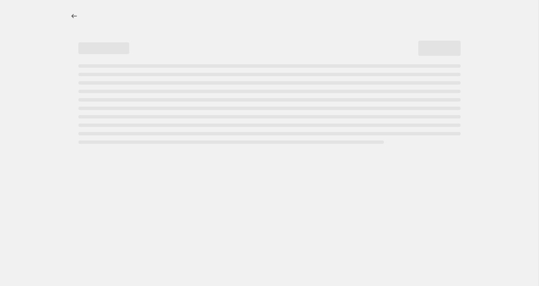
select select "percentage"
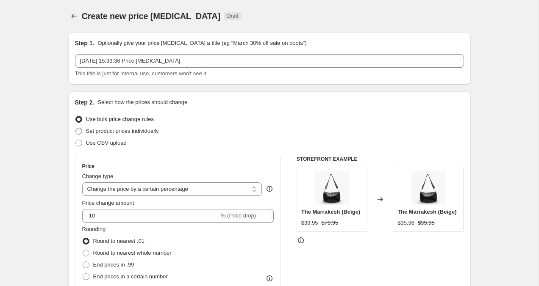
click at [78, 132] on span at bounding box center [78, 131] width 7 height 7
click at [76, 128] on input "Set product prices individually" at bounding box center [75, 128] width 0 height 0
radio input "true"
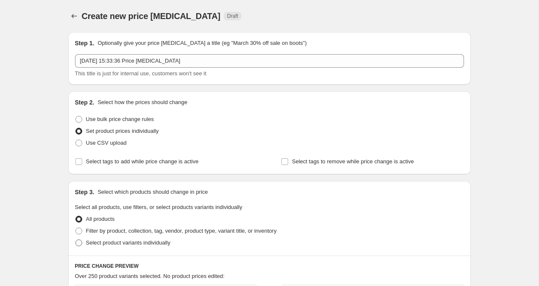
click at [80, 245] on span at bounding box center [78, 243] width 7 height 7
click at [76, 240] on input "Select product variants individually" at bounding box center [75, 240] width 0 height 0
radio input "true"
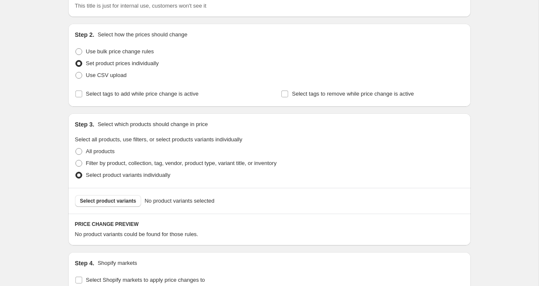
scroll to position [61, 0]
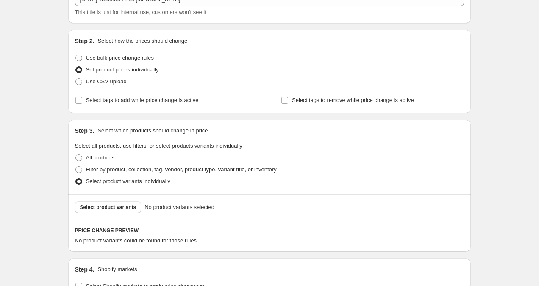
click at [107, 214] on div "Select product variants No product variants selected" at bounding box center [269, 207] width 402 height 26
click at [107, 208] on span "Select product variants" at bounding box center [108, 207] width 56 height 7
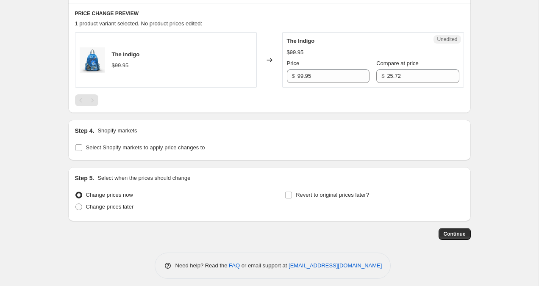
scroll to position [284, 0]
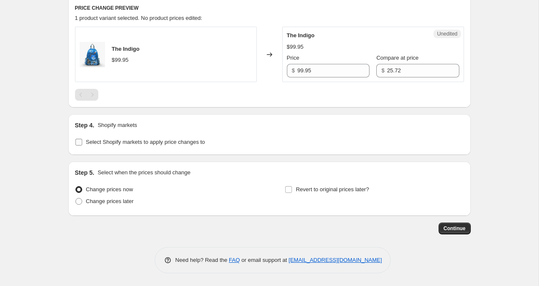
click at [79, 144] on input "Select Shopify markets to apply price changes to" at bounding box center [78, 142] width 7 height 7
checkbox input "true"
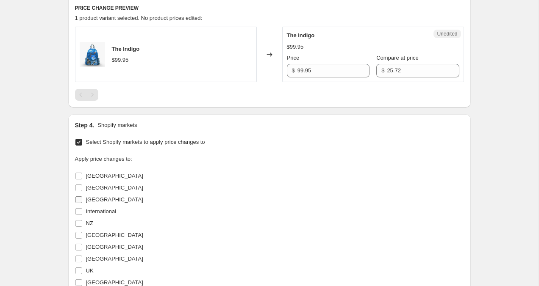
click at [75, 200] on input "Hong Kong" at bounding box center [78, 200] width 7 height 7
checkbox input "true"
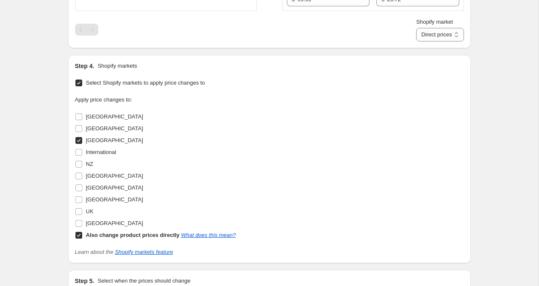
scroll to position [363, 0]
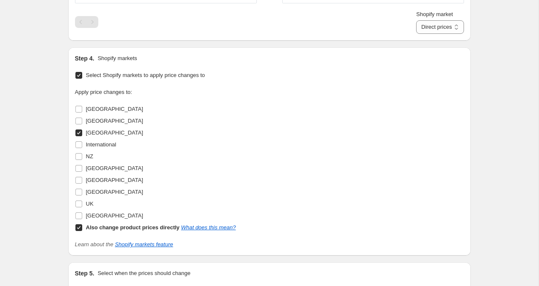
click at [78, 233] on label "Also change product prices directly What does this mean?" at bounding box center [155, 228] width 161 height 12
click at [78, 231] on input "Also change product prices directly What does this mean?" at bounding box center [78, 228] width 7 height 7
checkbox input "false"
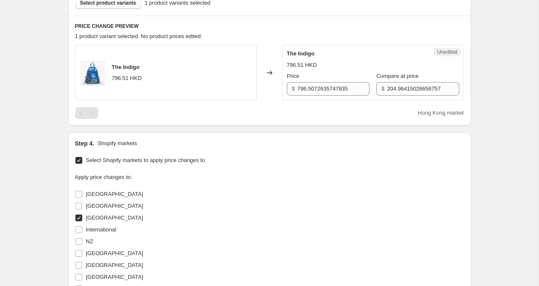
scroll to position [241, 0]
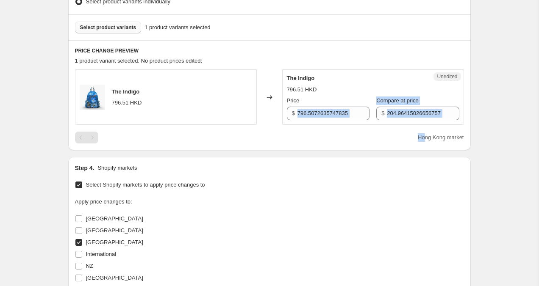
drag, startPoint x: 297, startPoint y: 111, endPoint x: 424, endPoint y: 140, distance: 129.8
click at [424, 140] on div "The Indigo 796.51 HKD Changed to Unedited The Indigo 796.51 HKD Price $ 796.507…" at bounding box center [269, 106] width 389 height 74
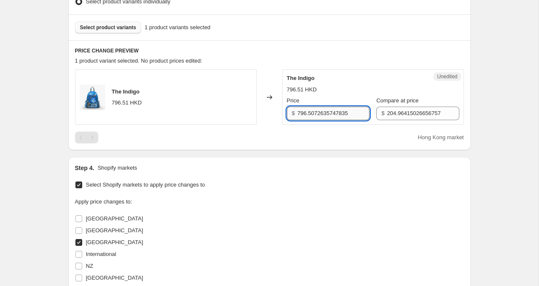
click at [306, 115] on input "796.5072635747835" at bounding box center [333, 114] width 72 height 14
drag, startPoint x: 298, startPoint y: 115, endPoint x: 410, endPoint y: 127, distance: 112.4
click at [410, 127] on div "The Indigo 796.51 HKD Changed to Unedited The Indigo 796.51 HKD Price $ 796.507…" at bounding box center [269, 106] width 389 height 74
type input "599.95"
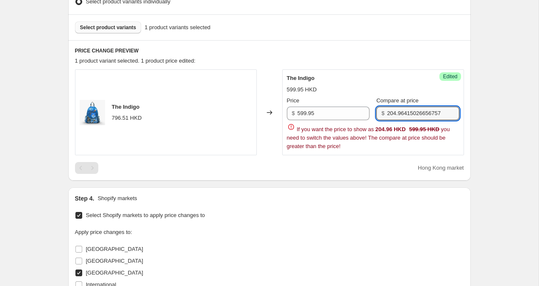
drag, startPoint x: 380, startPoint y: 113, endPoint x: 476, endPoint y: 130, distance: 97.6
click at [476, 130] on div "Create new price change job. This page is ready Create new price change job Dra…" at bounding box center [269, 143] width 423 height 769
type input "599.95"
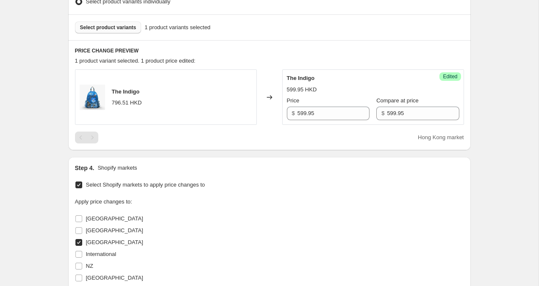
click at [526, 96] on div "Create new price change job. This page is ready Create new price change job Dra…" at bounding box center [269, 128] width 538 height 738
click at [300, 113] on input "599.95" at bounding box center [333, 114] width 72 height 14
click at [508, 110] on div "Create new price change job. This page is ready Create new price change job Dra…" at bounding box center [269, 128] width 538 height 738
click at [300, 112] on input "599.95" at bounding box center [333, 114] width 72 height 14
type input "499.95"
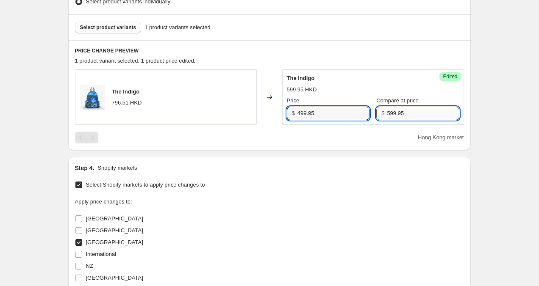
click at [387, 114] on input "599.95" at bounding box center [423, 114] width 72 height 14
type input "499.95"
click at [482, 100] on div "Create new price change job. This page is ready Create new price change job Dra…" at bounding box center [269, 128] width 538 height 738
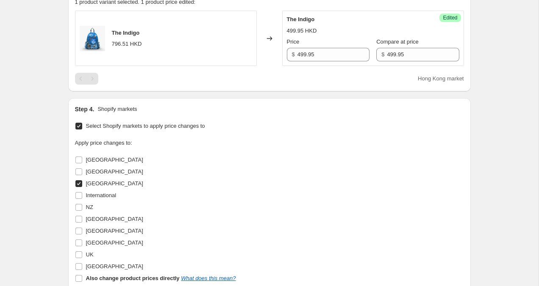
scroll to position [452, 0]
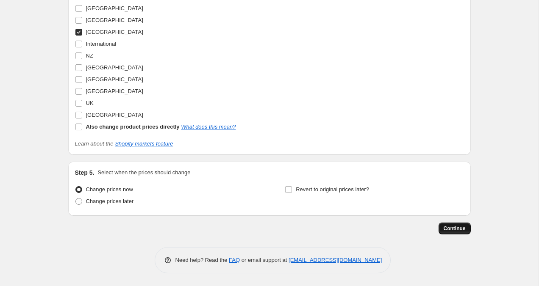
click at [461, 227] on span "Continue" at bounding box center [455, 228] width 22 height 7
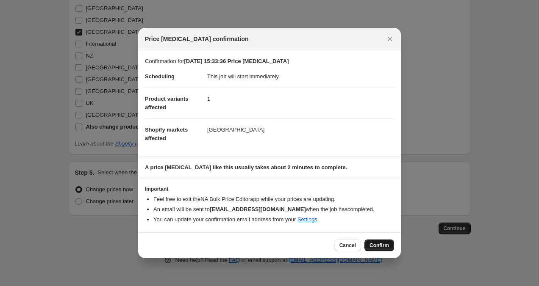
click at [379, 248] on span "Confirm" at bounding box center [378, 245] width 19 height 7
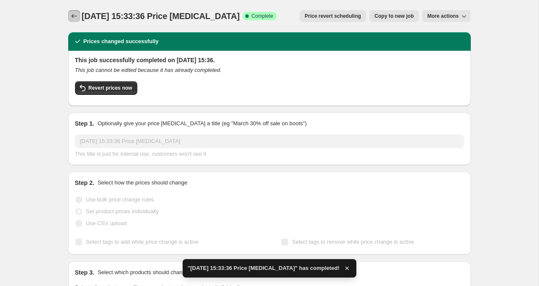
click at [73, 14] on icon "Price change jobs" at bounding box center [74, 16] width 8 height 8
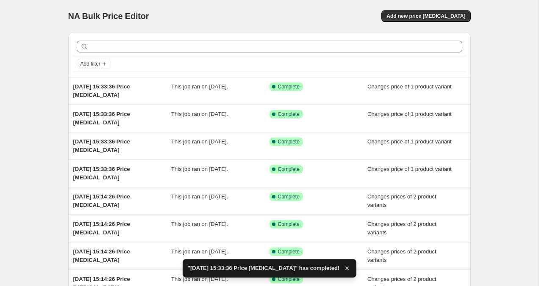
click at [415, 24] on div "NA Bulk Price Editor. This page is ready NA Bulk Price Editor Add new price cha…" at bounding box center [269, 16] width 402 height 32
click at [415, 19] on span "Add new price change job" at bounding box center [425, 16] width 79 height 7
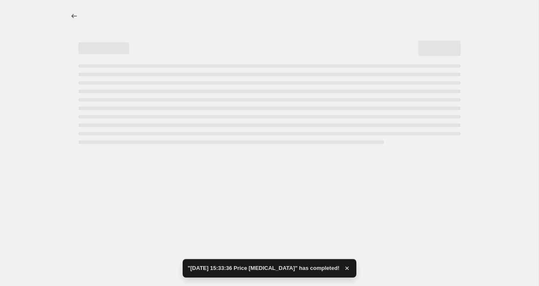
select select "percentage"
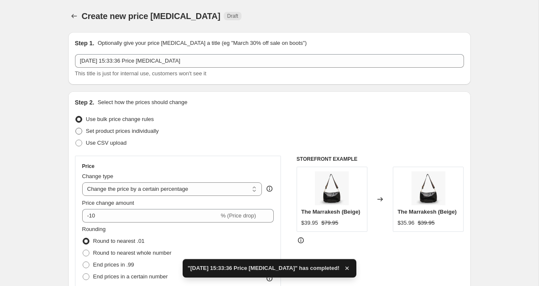
click at [79, 132] on span at bounding box center [78, 131] width 7 height 7
click at [76, 128] on input "Set product prices individually" at bounding box center [75, 128] width 0 height 0
radio input "true"
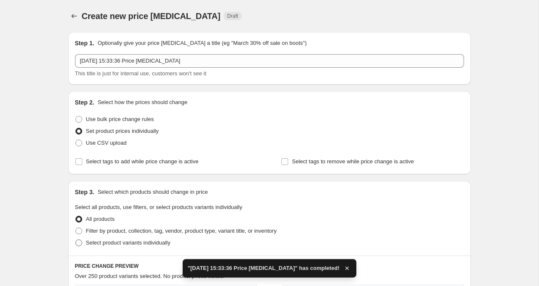
click at [80, 246] on span at bounding box center [78, 243] width 7 height 7
click at [76, 240] on input "Select product variants individually" at bounding box center [75, 240] width 0 height 0
radio input "true"
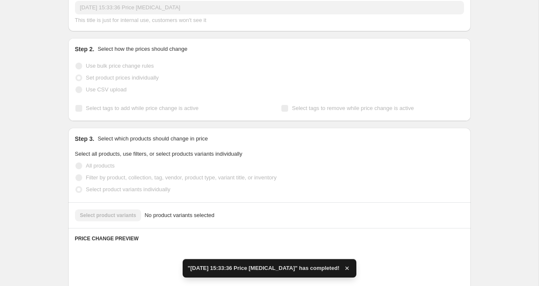
scroll to position [60, 0]
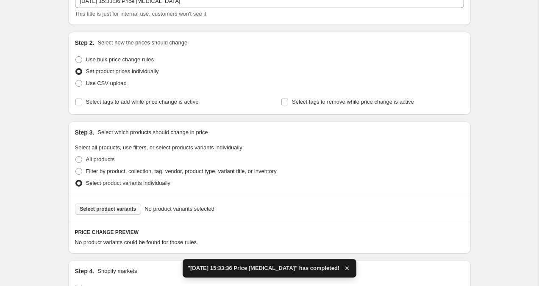
click at [102, 210] on span "Select product variants" at bounding box center [108, 209] width 56 height 7
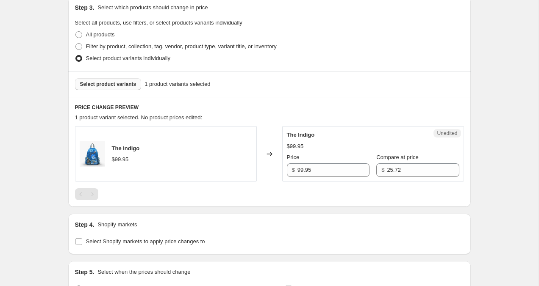
scroll to position [284, 0]
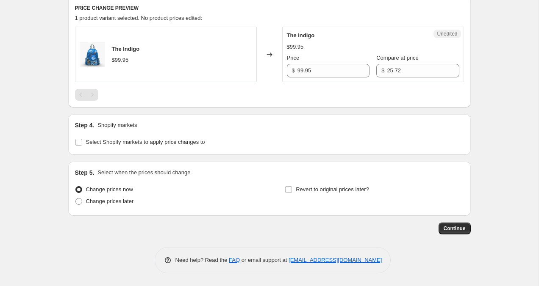
click at [73, 143] on div "Step 4. Shopify markets Select Shopify markets to apply price changes to" at bounding box center [269, 134] width 402 height 41
click at [75, 144] on span at bounding box center [79, 143] width 8 height 8
click at [75, 144] on input "Select Shopify markets to apply price changes to" at bounding box center [78, 142] width 7 height 7
checkbox input "true"
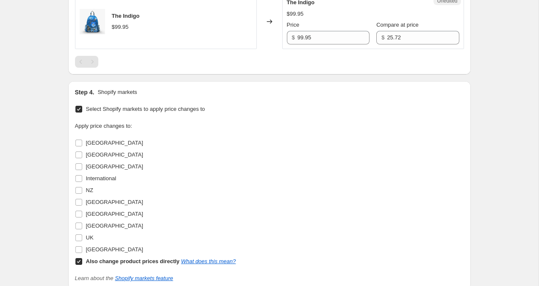
scroll to position [354, 0]
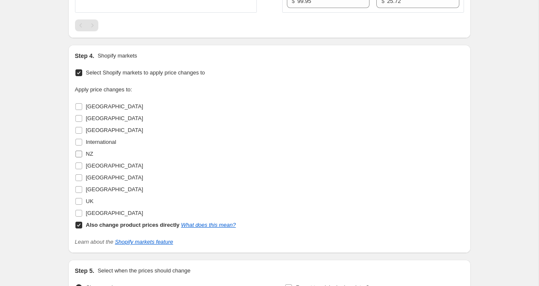
click at [76, 154] on input "NZ" at bounding box center [78, 154] width 7 height 7
checkbox input "true"
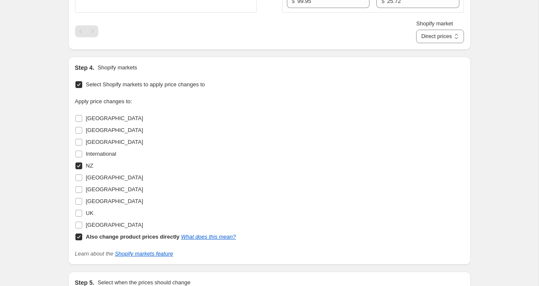
click at [78, 235] on input "Also change product prices directly What does this mean?" at bounding box center [78, 237] width 7 height 7
checkbox input "false"
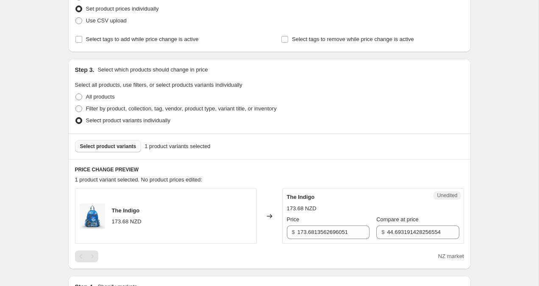
scroll to position [128, 0]
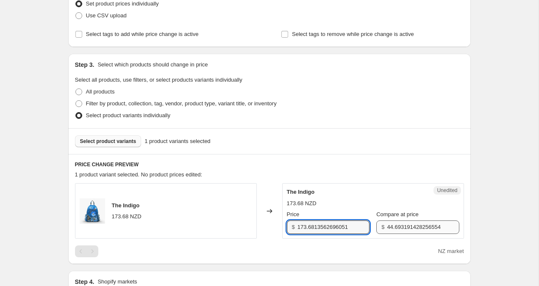
drag, startPoint x: 298, startPoint y: 227, endPoint x: 388, endPoint y: 234, distance: 90.5
click at [390, 234] on div "Price $ 173.6813562696051 Compare at price $ 44.693191428256554" at bounding box center [373, 223] width 172 height 24
type input "119.95"
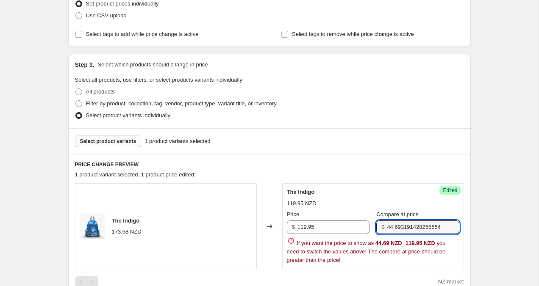
drag, startPoint x: 380, startPoint y: 227, endPoint x: 497, endPoint y: 241, distance: 118.7
click at [497, 241] on div "Create new price change job. This page is ready Create new price change job Dra…" at bounding box center [269, 256] width 538 height 769
type input "119.95"
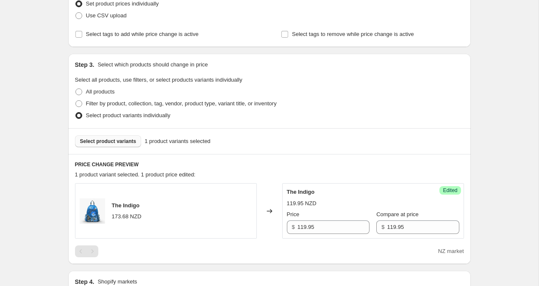
click at [499, 198] on div "Create new price change job. This page is ready Create new price change job Dra…" at bounding box center [269, 241] width 538 height 738
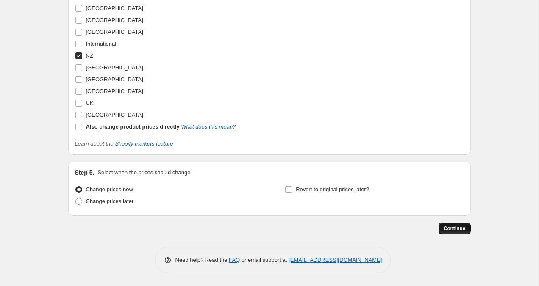
click at [460, 233] on button "Continue" at bounding box center [454, 229] width 32 height 12
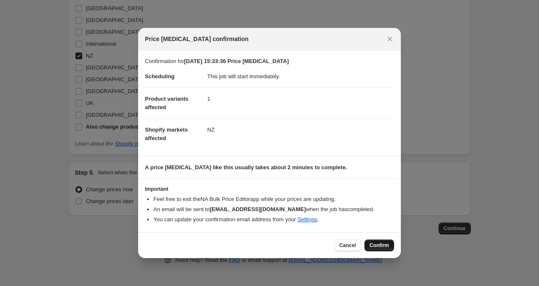
click at [388, 248] on button "Confirm" at bounding box center [379, 246] width 30 height 12
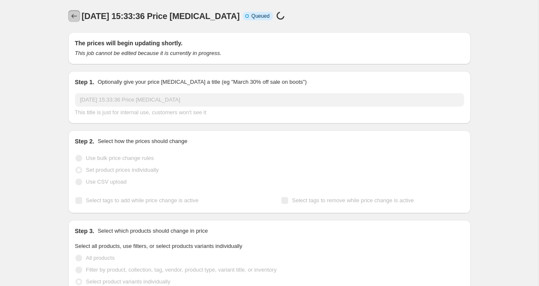
click at [73, 14] on icon "Price change jobs" at bounding box center [74, 16] width 8 height 8
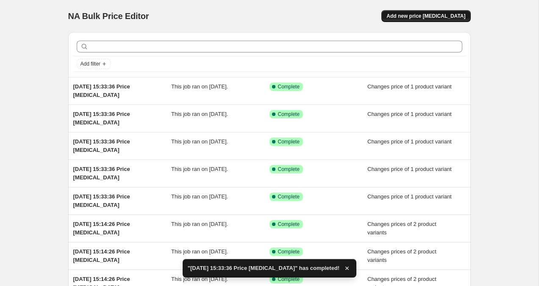
click at [420, 17] on span "Add new price change job" at bounding box center [425, 16] width 79 height 7
select select "percentage"
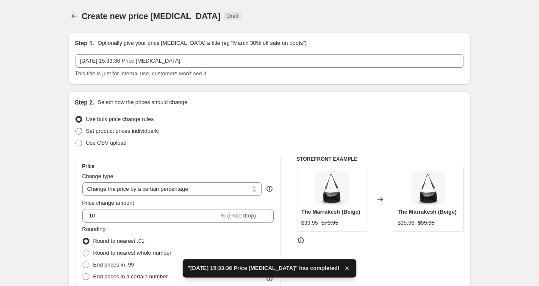
click at [78, 132] on span at bounding box center [78, 131] width 7 height 7
click at [76, 128] on input "Set product prices individually" at bounding box center [75, 128] width 0 height 0
radio input "true"
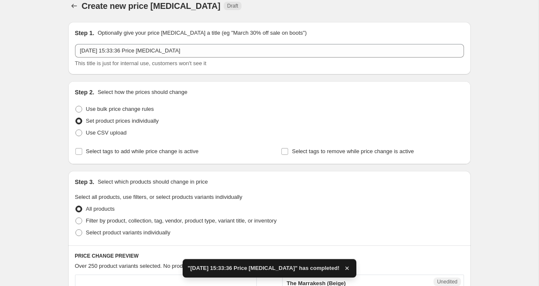
scroll to position [12, 0]
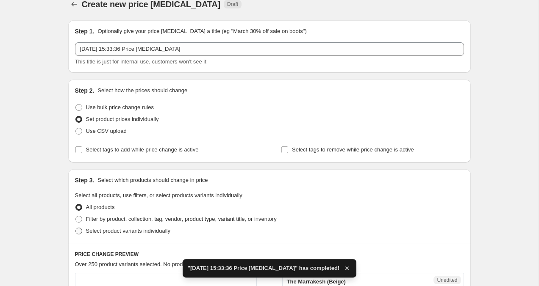
click at [80, 233] on span at bounding box center [78, 231] width 7 height 7
click at [76, 228] on input "Select product variants individually" at bounding box center [75, 228] width 0 height 0
radio input "true"
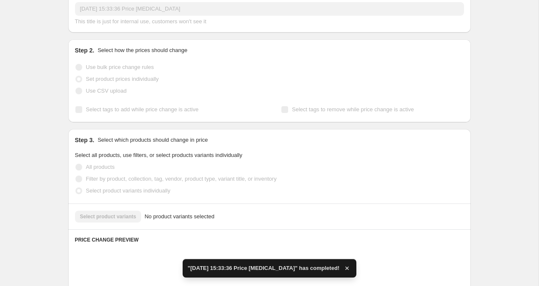
scroll to position [144, 0]
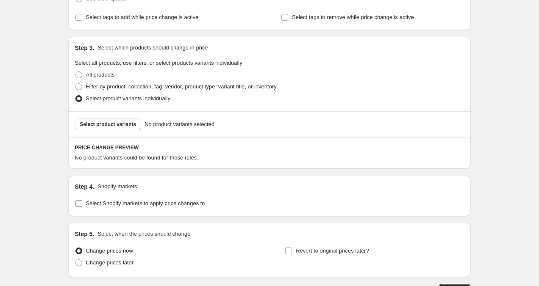
click at [78, 205] on input "Select Shopify markets to apply price changes to" at bounding box center [78, 203] width 7 height 7
checkbox input "true"
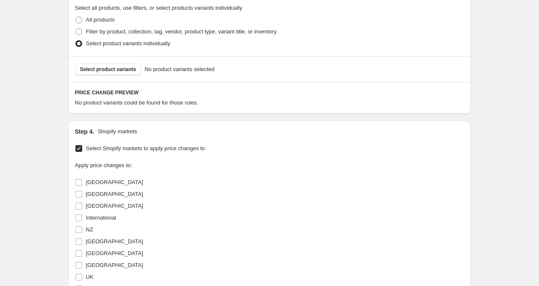
scroll to position [203, 0]
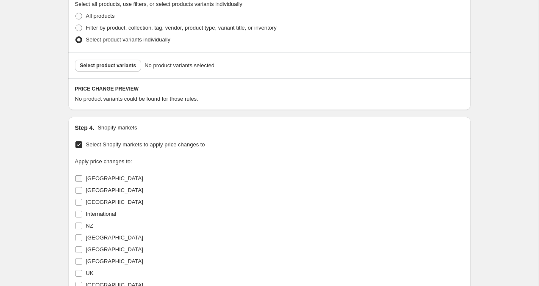
click at [78, 176] on input "Australia" at bounding box center [78, 178] width 7 height 7
checkbox input "true"
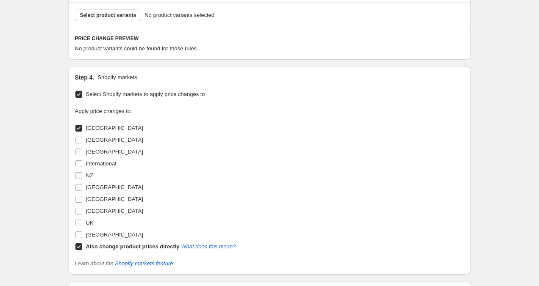
scroll to position [264, 0]
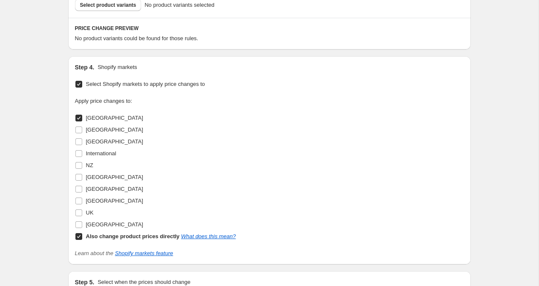
click at [78, 239] on input "Also change product prices directly What does this mean?" at bounding box center [78, 236] width 7 height 7
checkbox input "false"
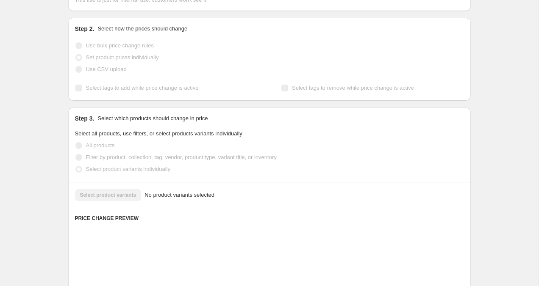
scroll to position [25, 0]
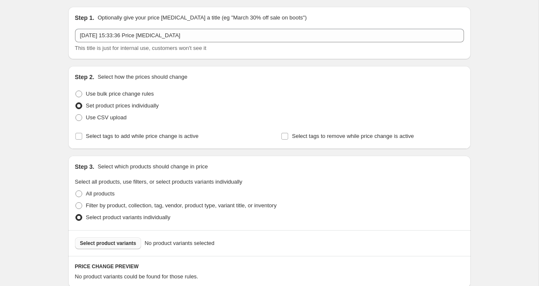
click at [110, 243] on span "Select product variants" at bounding box center [108, 243] width 56 height 7
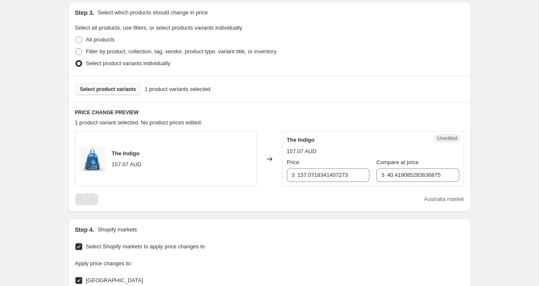
scroll to position [181, 0]
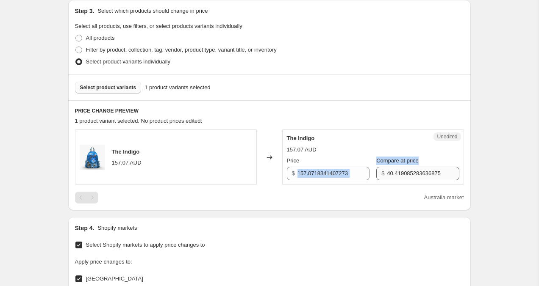
drag, startPoint x: 296, startPoint y: 173, endPoint x: 385, endPoint y: 177, distance: 89.0
click at [385, 177] on div "Price $ 157.0718341407273 Compare at price $ 40.419085283636875" at bounding box center [373, 169] width 172 height 24
click at [342, 172] on input "157.0718341407273" at bounding box center [333, 174] width 72 height 14
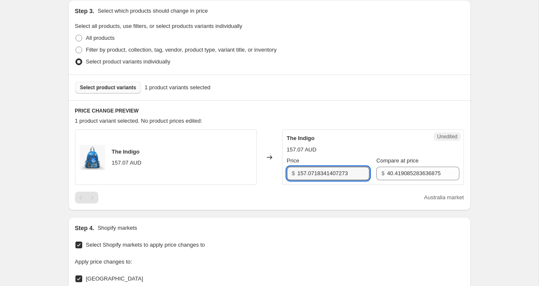
drag, startPoint x: 356, startPoint y: 172, endPoint x: 243, endPoint y: 167, distance: 113.6
click at [243, 167] on div "The Indigo 157.07 AUD Changed to Unedited The Indigo 157.07 AUD Price $ 157.071…" at bounding box center [269, 157] width 389 height 55
type input "99.95"
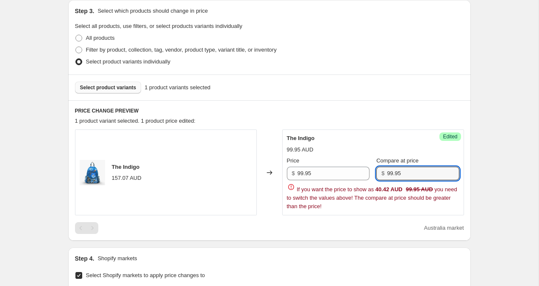
type input "99.95"
click at [496, 143] on div "Create new price change job. This page is ready Create new price change job Dra…" at bounding box center [269, 203] width 538 height 769
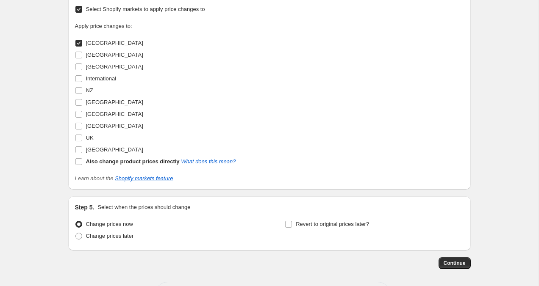
scroll to position [452, 0]
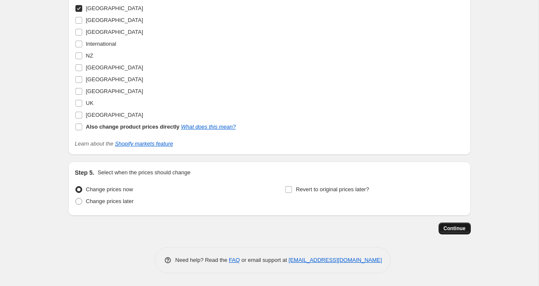
click at [460, 230] on span "Continue" at bounding box center [455, 228] width 22 height 7
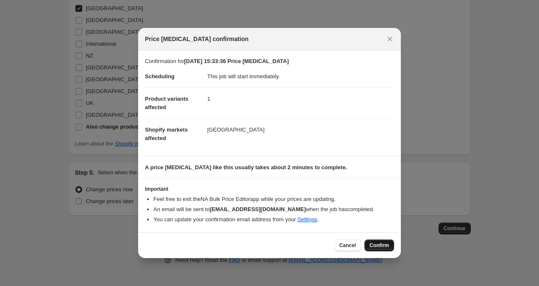
click at [366, 247] on button "Confirm" at bounding box center [379, 246] width 30 height 12
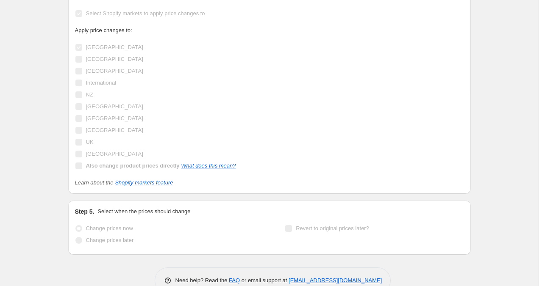
scroll to position [474, 0]
